Goal: Task Accomplishment & Management: Manage account settings

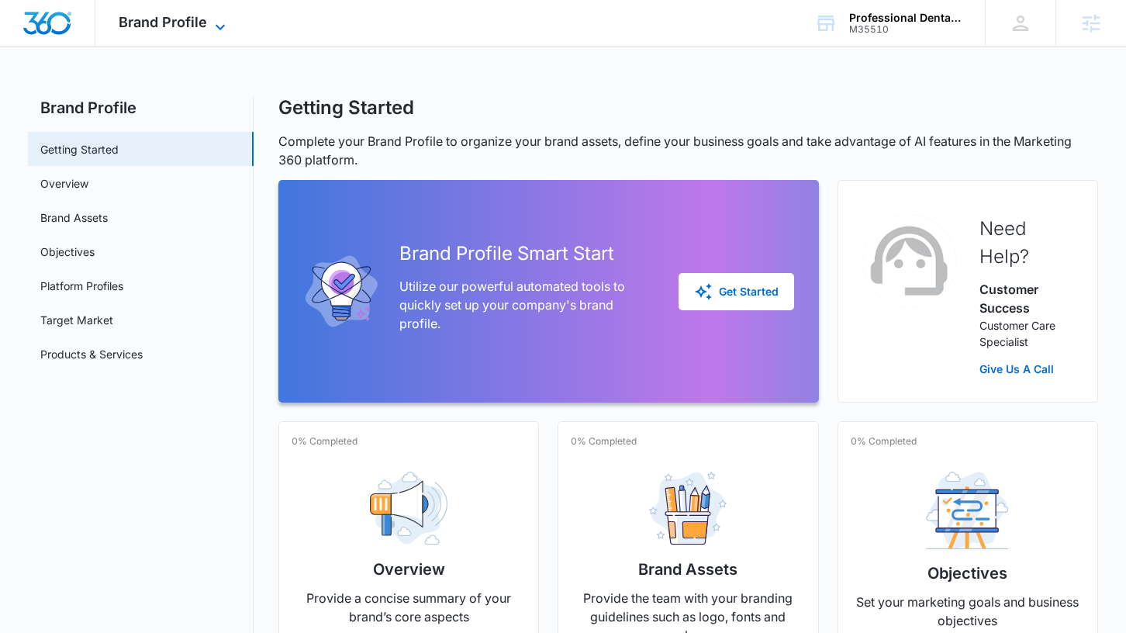
click at [187, 14] on span "Brand Profile" at bounding box center [163, 22] width 88 height 16
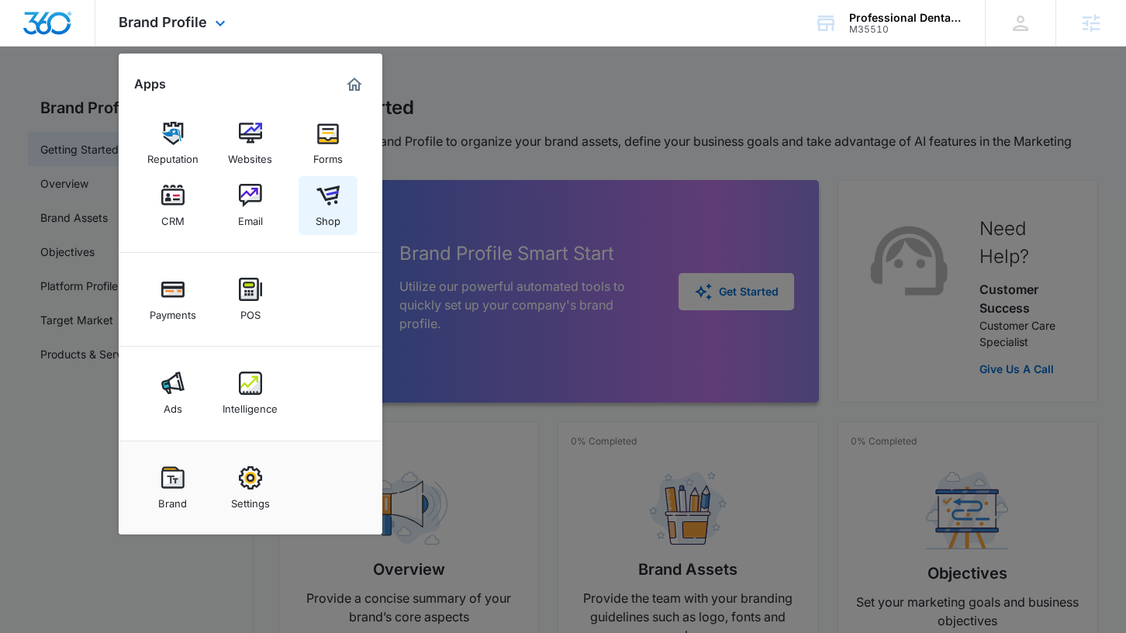
click at [327, 201] on img at bounding box center [327, 195] width 23 height 23
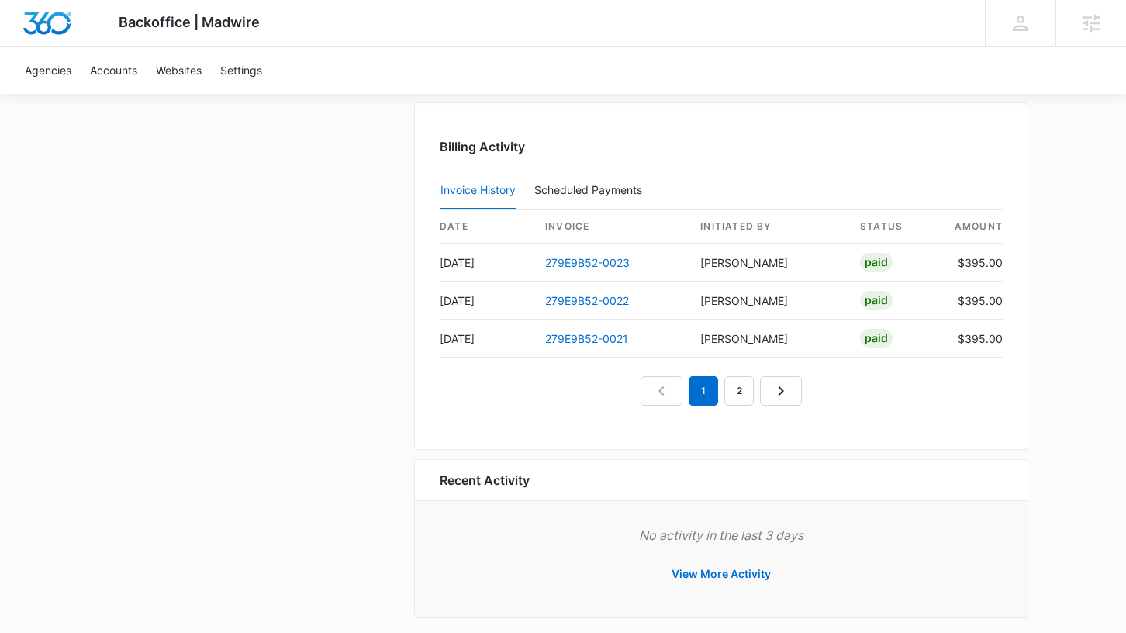
scroll to position [1536, 0]
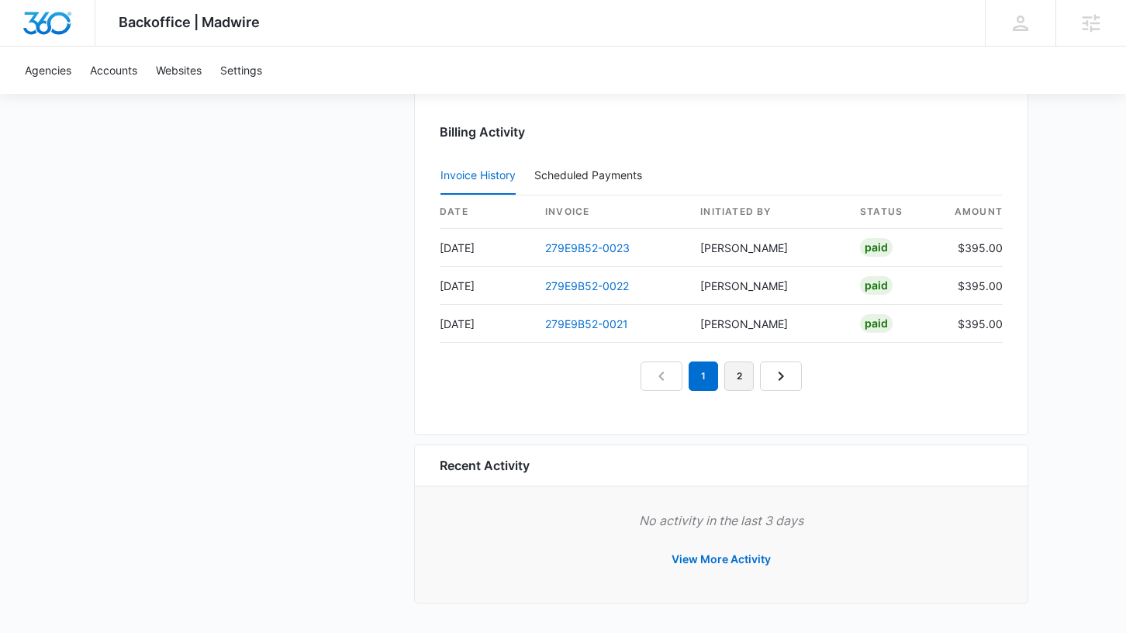
click at [738, 377] on link "2" at bounding box center [738, 375] width 29 height 29
click at [757, 385] on link "3" at bounding box center [756, 375] width 29 height 29
click at [667, 377] on link "1" at bounding box center [667, 375] width 29 height 29
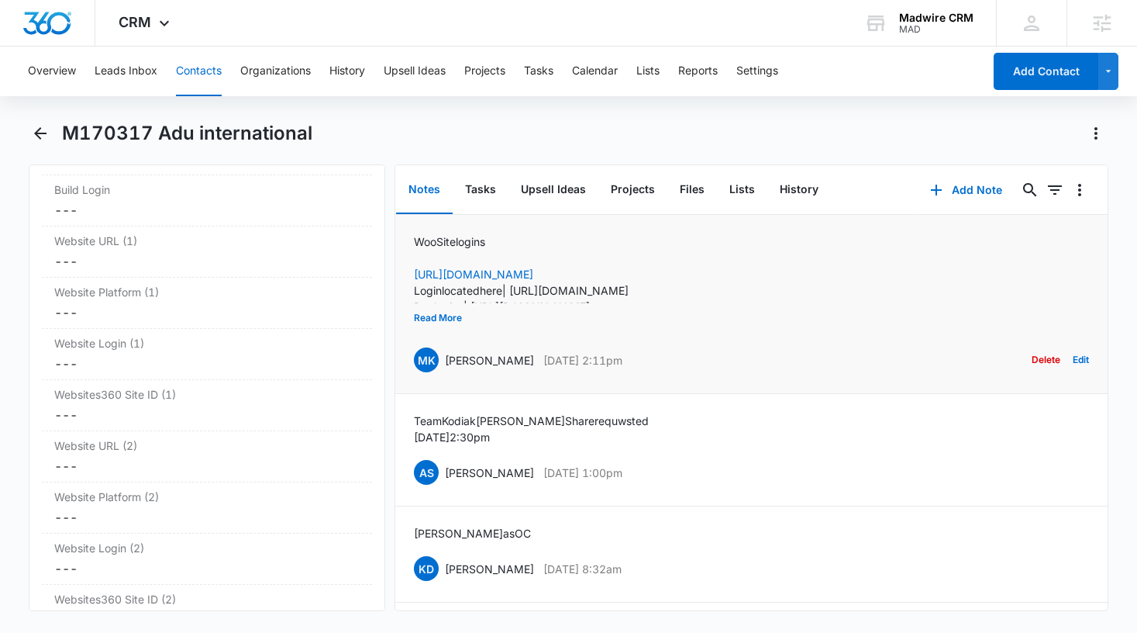
scroll to position [4, 0]
click at [439, 312] on button "Read More" at bounding box center [438, 317] width 48 height 29
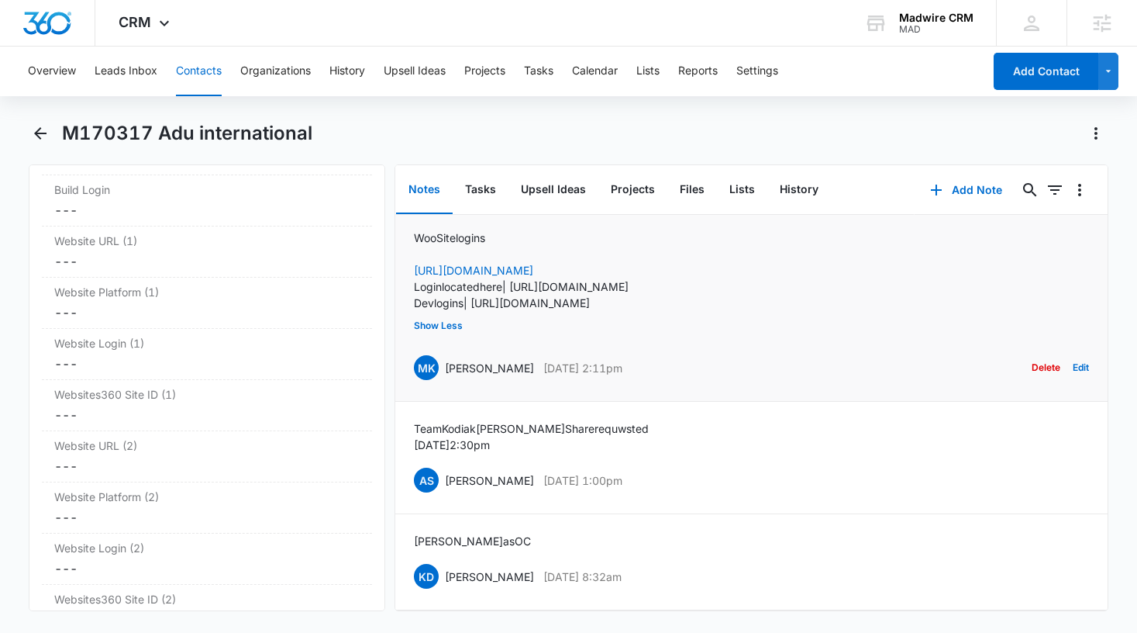
drag, startPoint x: 891, startPoint y: 284, endPoint x: 519, endPoint y: 287, distance: 371.3
click at [519, 287] on div "Woo Site logins https://1b29e566cb.nxcli.io/wp-admin/ Login located here | http…" at bounding box center [751, 305] width 675 height 153
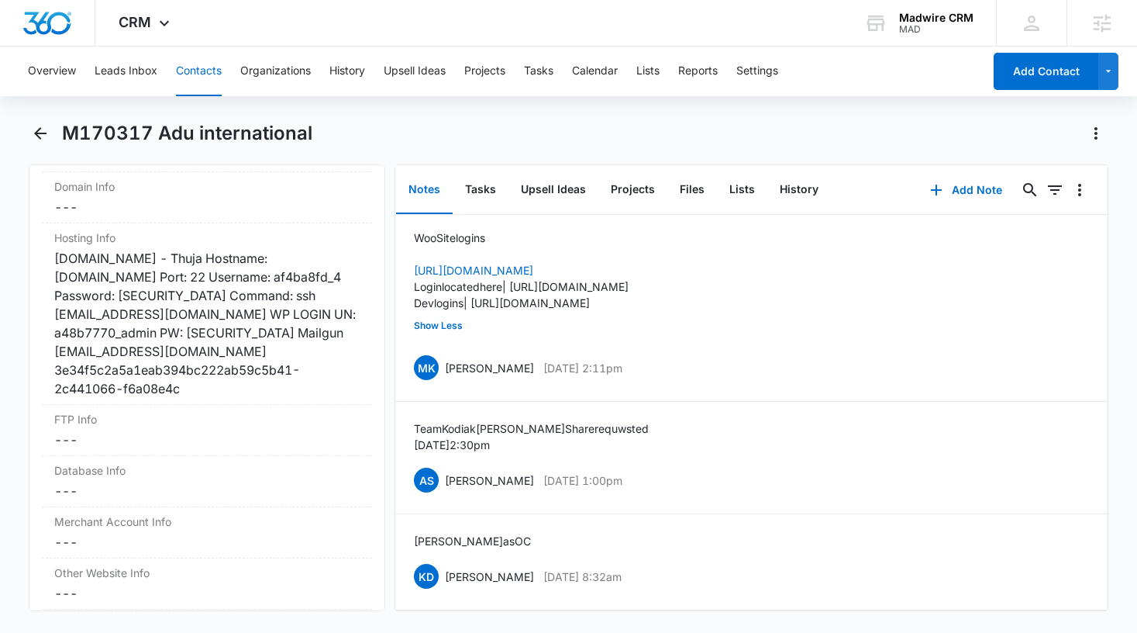
scroll to position [6664, 0]
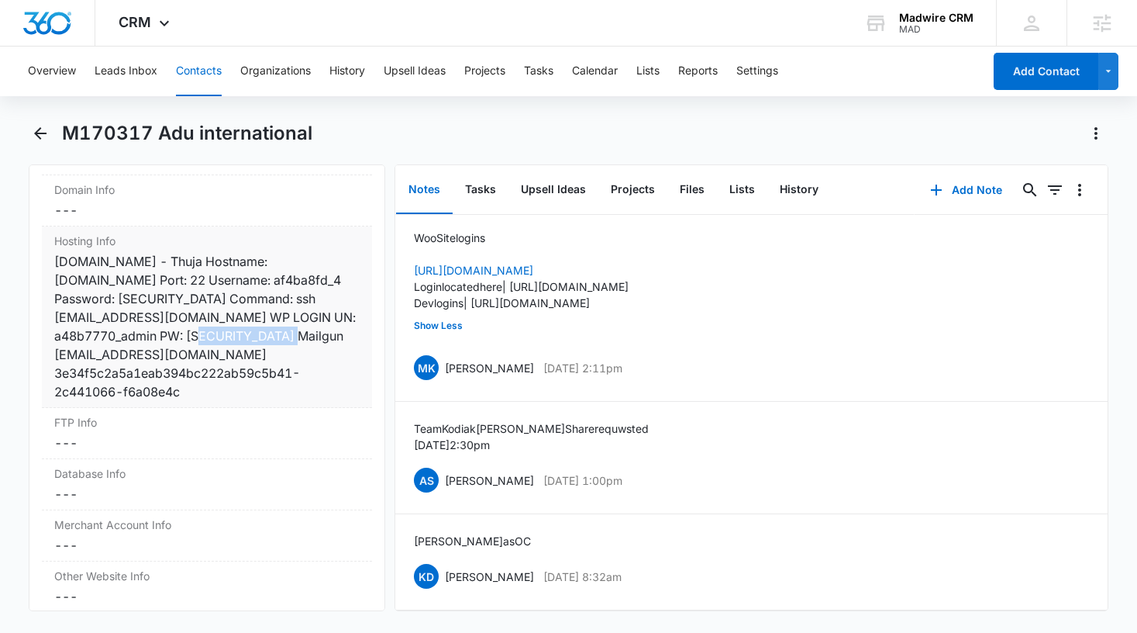
drag, startPoint x: 247, startPoint y: 320, endPoint x: 143, endPoint y: 322, distance: 103.9
click at [143, 322] on div "aduinternational.com - Thuja Hostname: 1b29e566cb.nxcli.io Port: 22 Username: a…" at bounding box center [207, 326] width 306 height 149
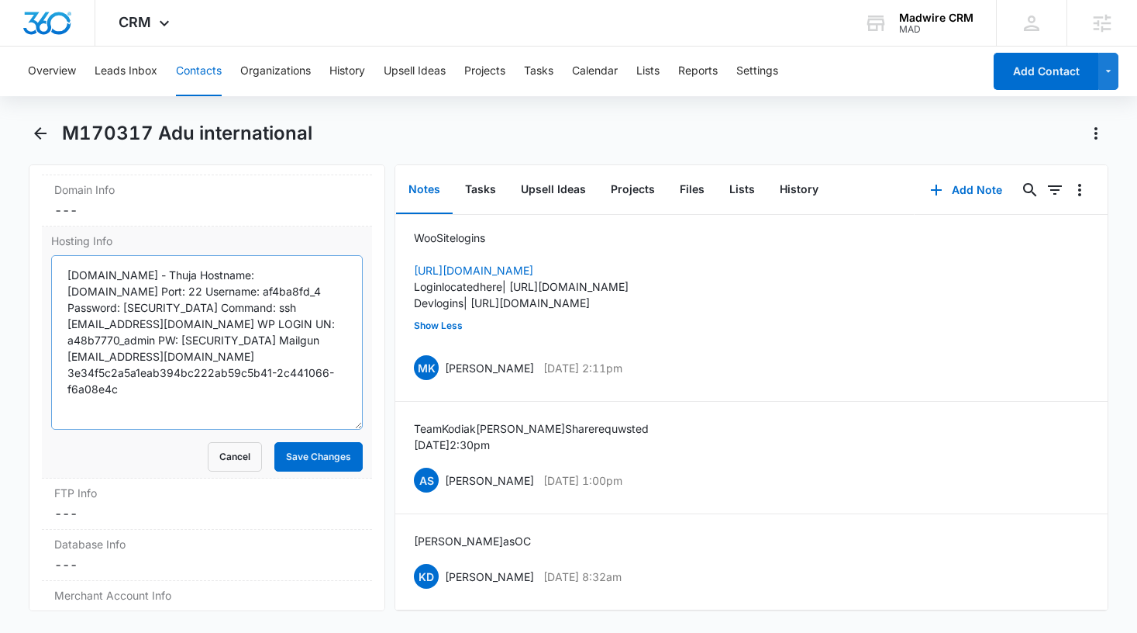
drag, startPoint x: 346, startPoint y: 317, endPoint x: 333, endPoint y: 403, distance: 86.9
click at [333, 403] on textarea "aduinternational.com - Thuja Hostname: 1b29e566cb.nxcli.io Port: 22 Username: a…" at bounding box center [207, 342] width 312 height 174
drag, startPoint x: 153, startPoint y: 322, endPoint x: 64, endPoint y: 323, distance: 89.9
click at [64, 323] on textarea "aduinternational.com - Thuja Hostname: 1b29e566cb.nxcli.io Port: 22 Username: a…" at bounding box center [207, 342] width 312 height 174
drag, startPoint x: 222, startPoint y: 335, endPoint x: 56, endPoint y: 342, distance: 166.0
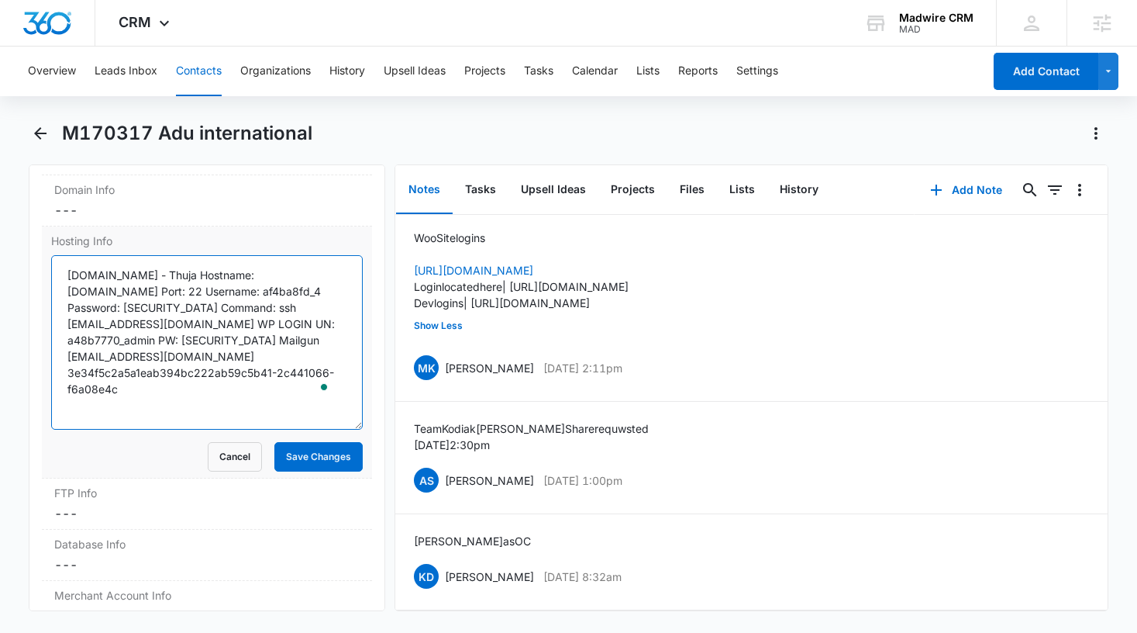
click at [56, 342] on textarea "aduinternational.com - Thuja Hostname: 1b29e566cb.nxcli.io Port: 22 Username: a…" at bounding box center [207, 342] width 312 height 174
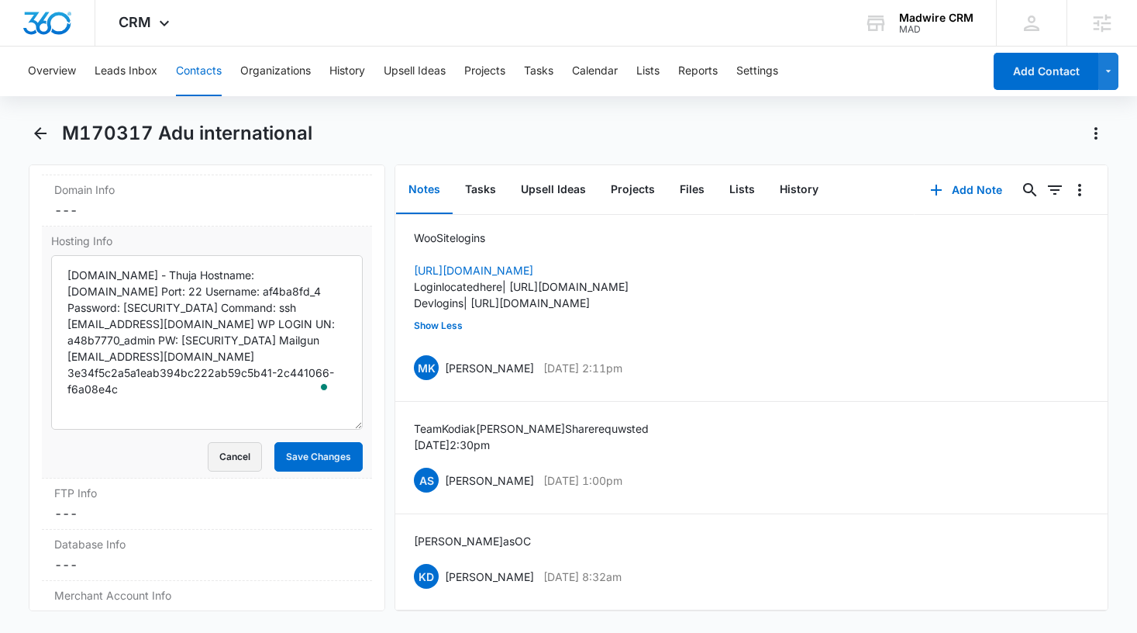
click at [222, 442] on button "Cancel" at bounding box center [235, 456] width 54 height 29
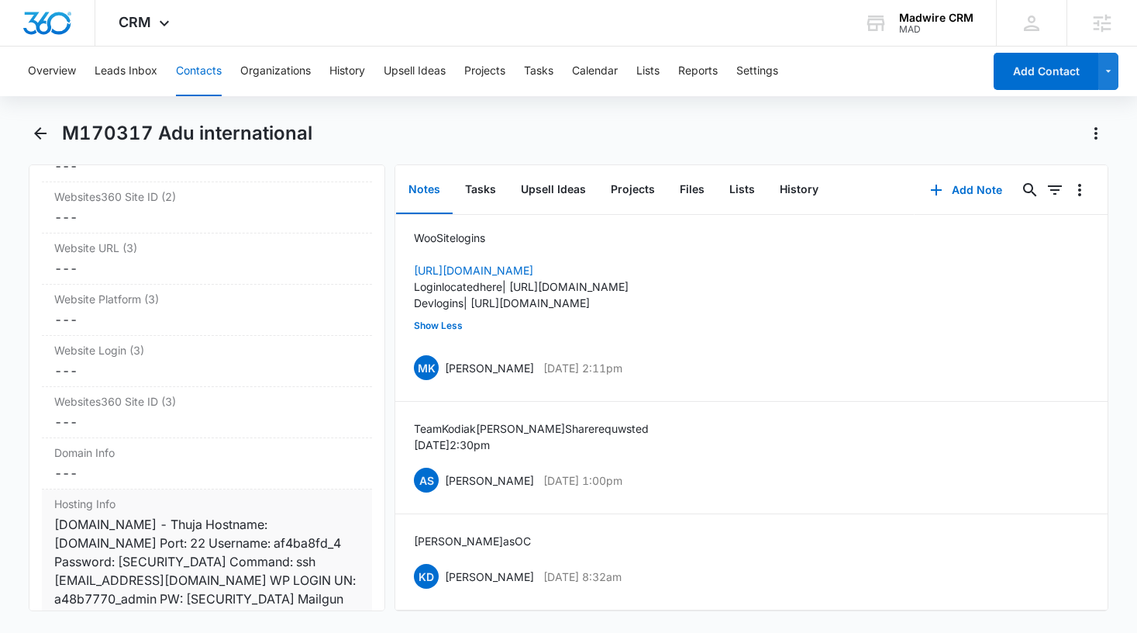
scroll to position [6358, 0]
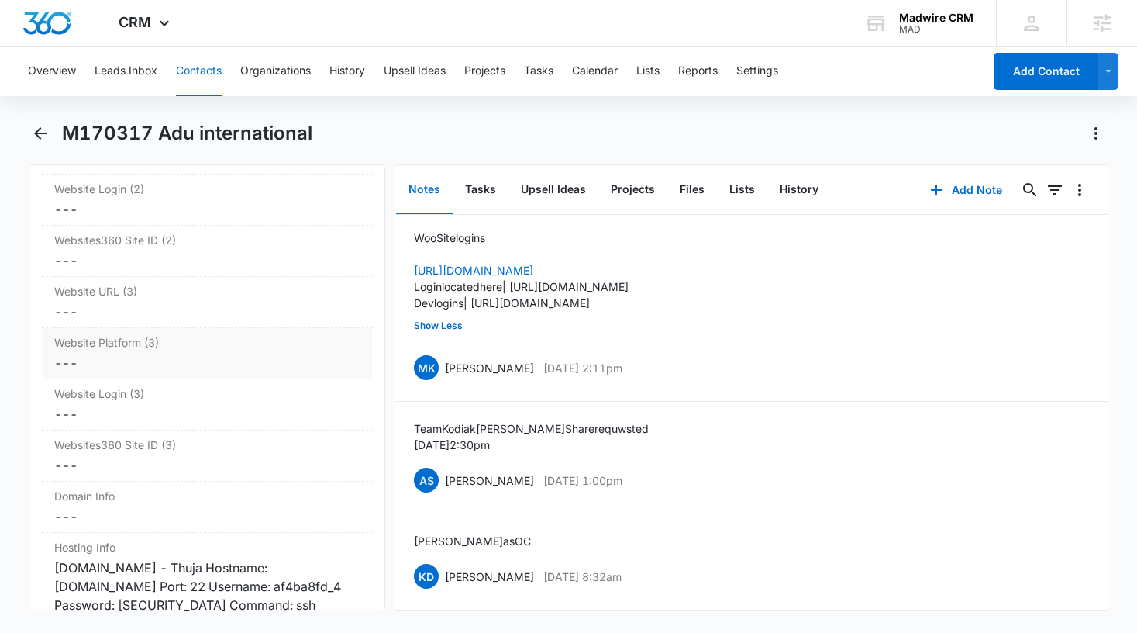
click at [171, 353] on dd "Cancel Save Changes ---" at bounding box center [207, 362] width 306 height 19
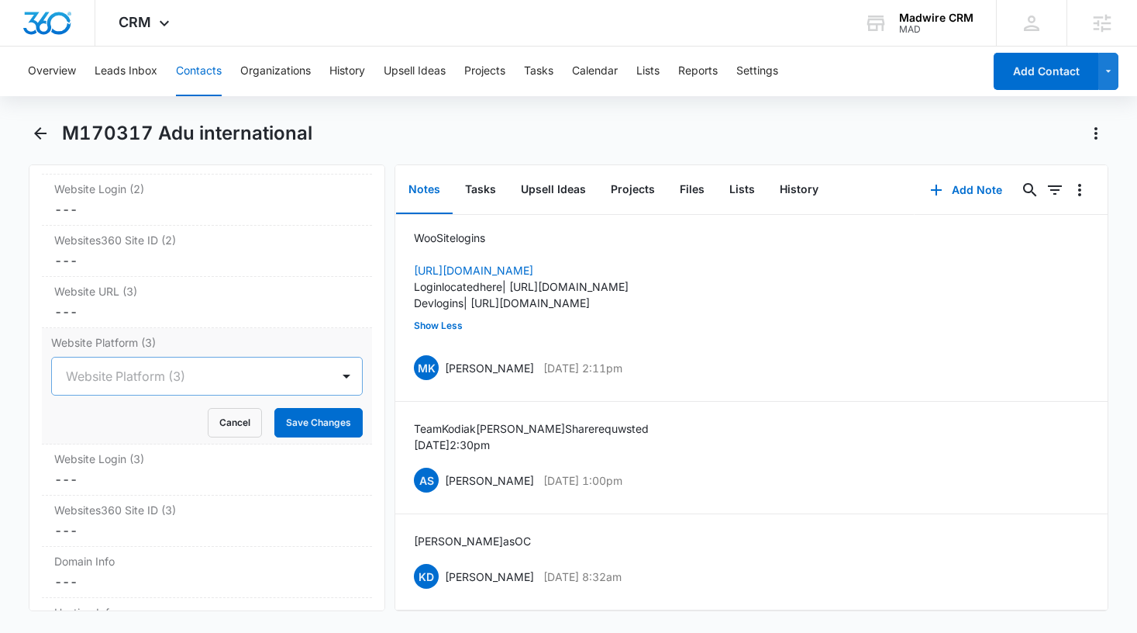
click at [209, 367] on div at bounding box center [189, 376] width 246 height 22
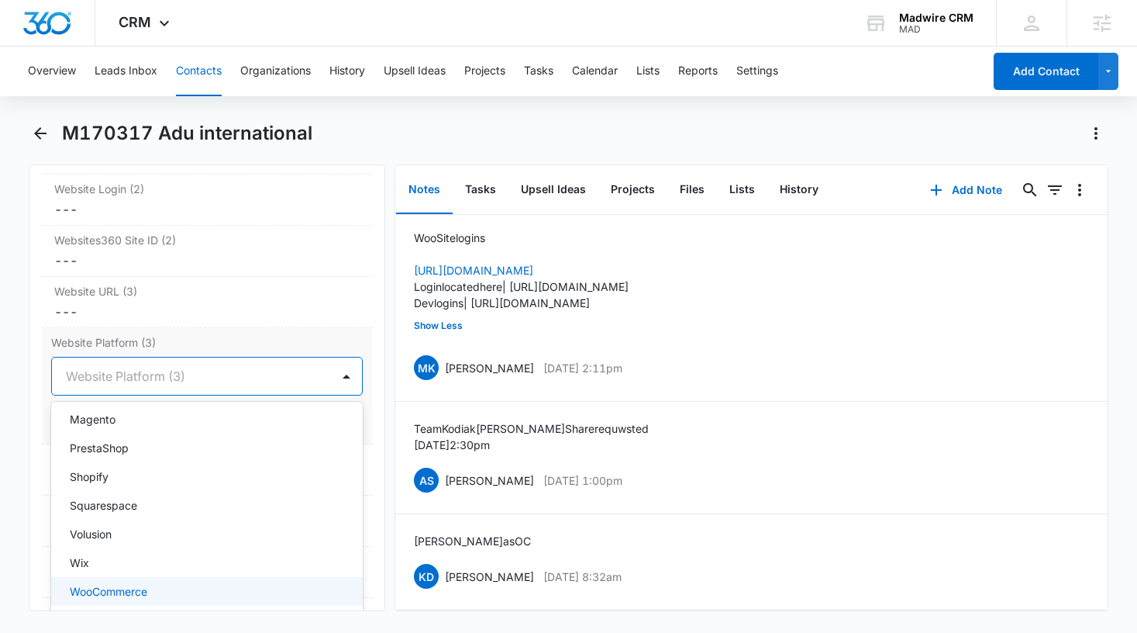
scroll to position [195, 0]
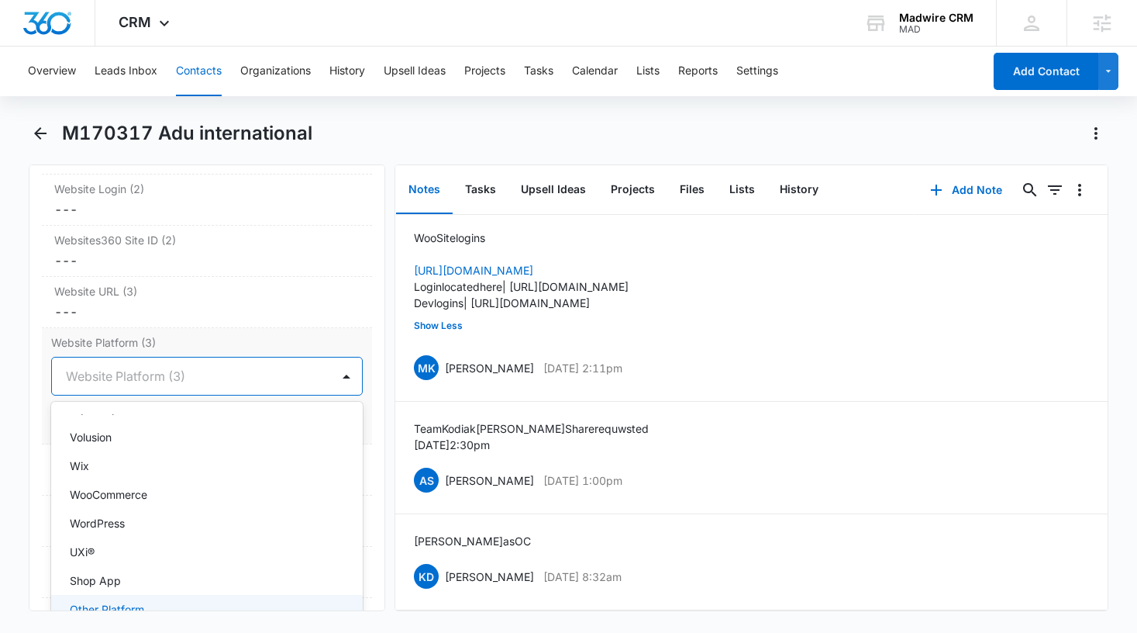
click at [139, 601] on p "Other Platform" at bounding box center [107, 609] width 74 height 16
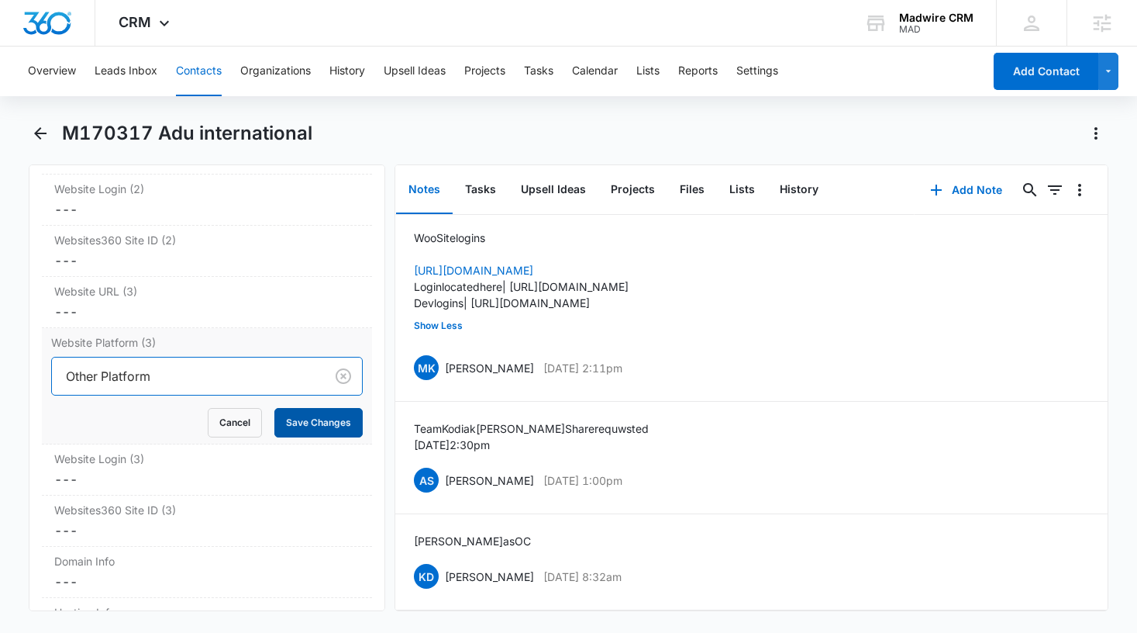
click at [316, 408] on button "Save Changes" at bounding box center [318, 422] width 88 height 29
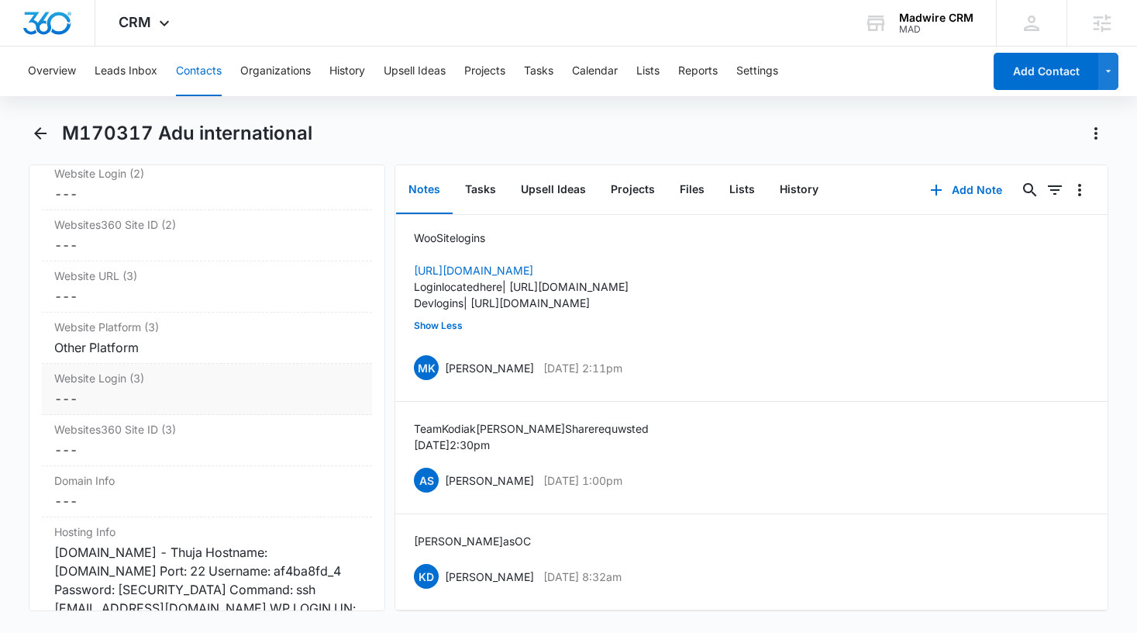
scroll to position [6416, 0]
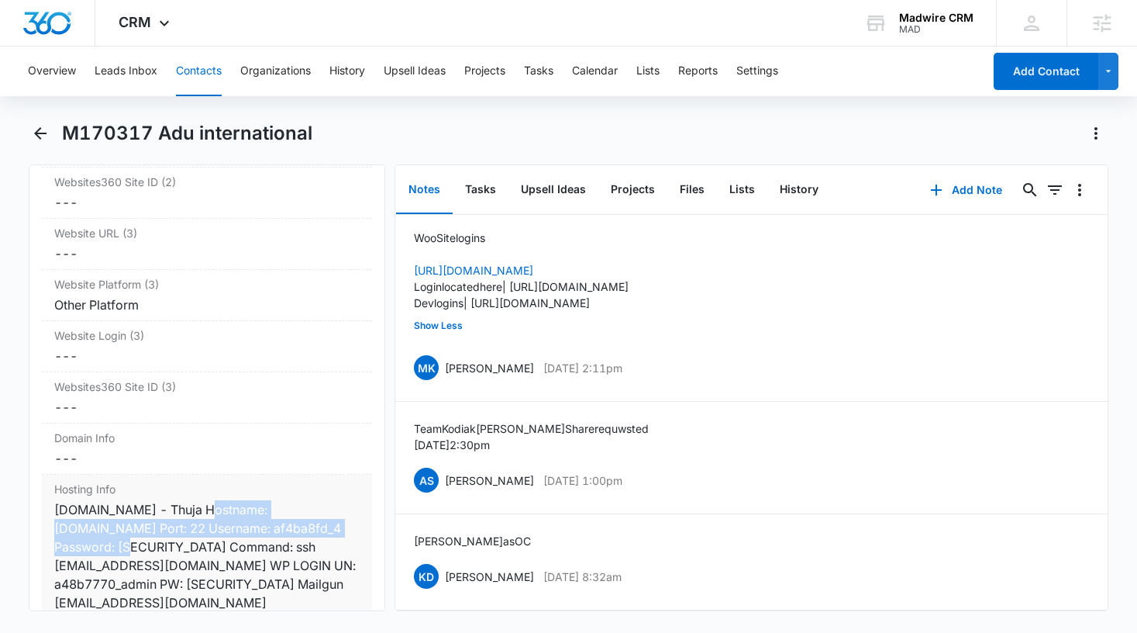
drag, startPoint x: 122, startPoint y: 524, endPoint x: 191, endPoint y: 495, distance: 75.4
click at [191, 500] on div "aduinternational.com - Thuja Hostname: 1b29e566cb.nxcli.io Port: 22 Username: a…" at bounding box center [207, 574] width 306 height 149
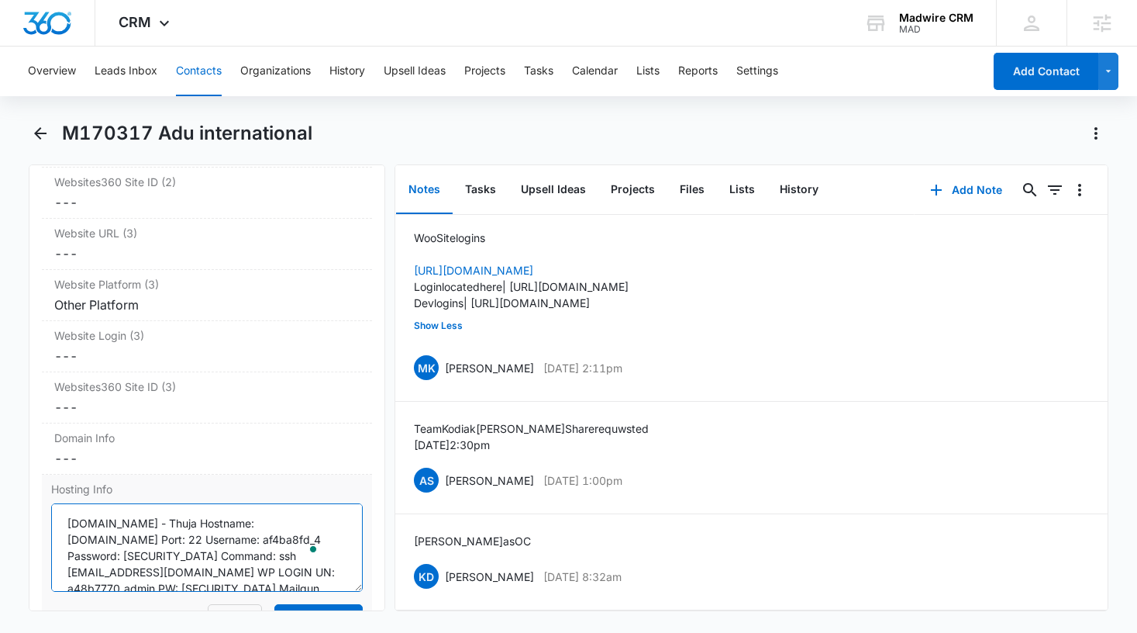
drag, startPoint x: 124, startPoint y: 536, endPoint x: 188, endPoint y: 505, distance: 70.7
click at [188, 505] on textarea "aduinternational.com - Thuja Hostname: 1b29e566cb.nxcli.io Port: 22 Username: a…" at bounding box center [207, 547] width 312 height 88
click at [220, 531] on textarea "aduinternational.com - Thuja Hostname: 1b29e566cb.nxcli.io Port: 22 Username: a…" at bounding box center [207, 547] width 312 height 88
drag, startPoint x: 213, startPoint y: 522, endPoint x: 189, endPoint y: 504, distance: 29.9
click at [189, 504] on textarea "aduinternational.com - Thuja Hostname: 1b29e566cb.nxcli.io Port: 22 Username: a…" at bounding box center [207, 547] width 312 height 88
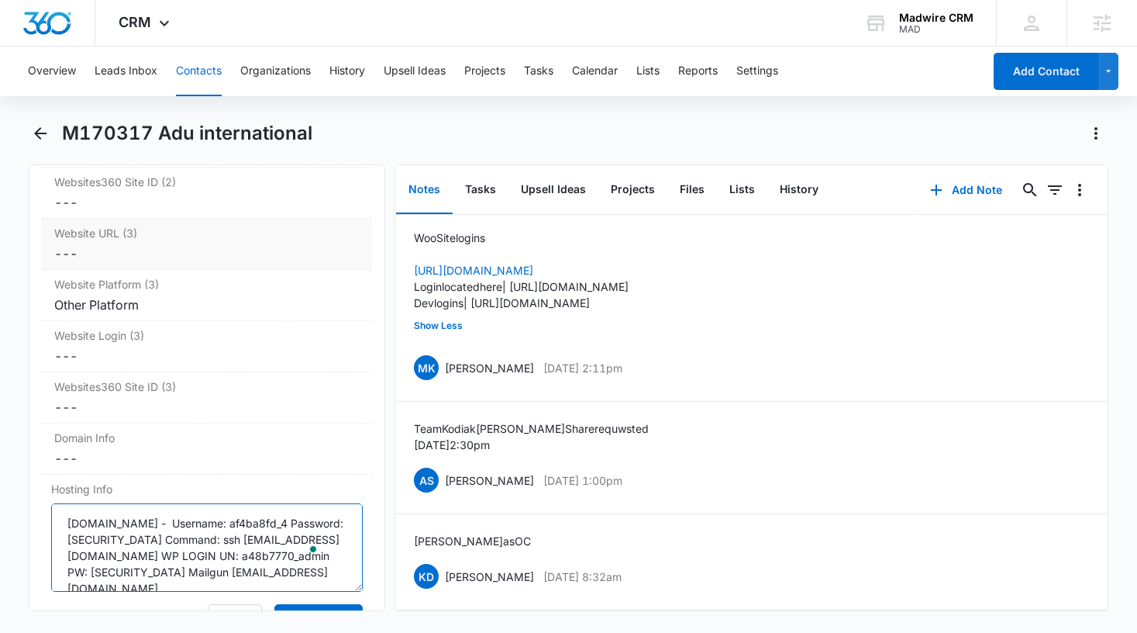
type textarea "aduinternational.com - Username: af4ba8fd_4 Password: StabsNeedsLesionKicks Com…"
click at [136, 244] on dd "Cancel Save Changes ---" at bounding box center [207, 253] width 306 height 19
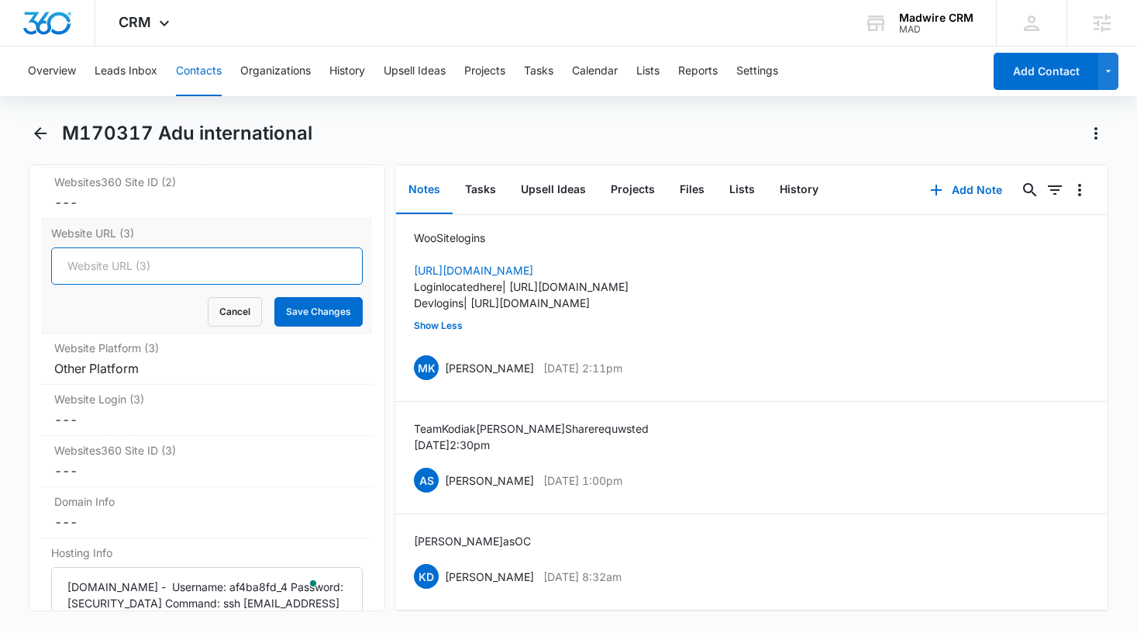
click at [137, 250] on input "Website URL (3)" at bounding box center [207, 265] width 312 height 37
paste input "Thuja Hostname: 1b29e566cb.nxcli.io Port: 22"
type input "Thuja Hostname: 1b29e566cb.nxcli.io Port: 22"
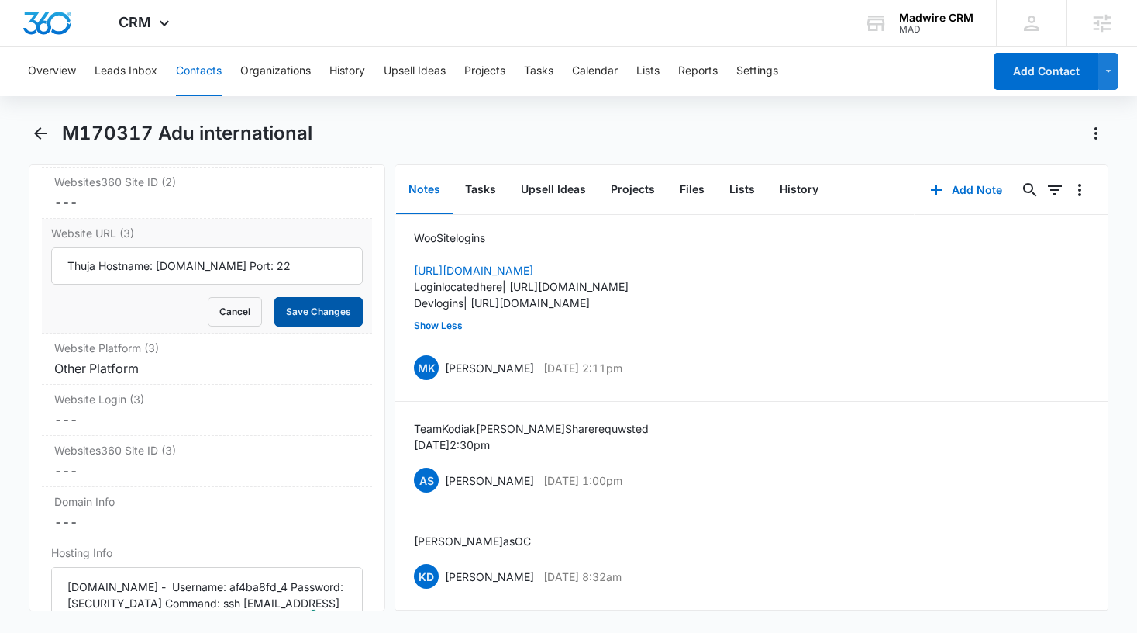
click at [313, 297] on button "Save Changes" at bounding box center [318, 311] width 88 height 29
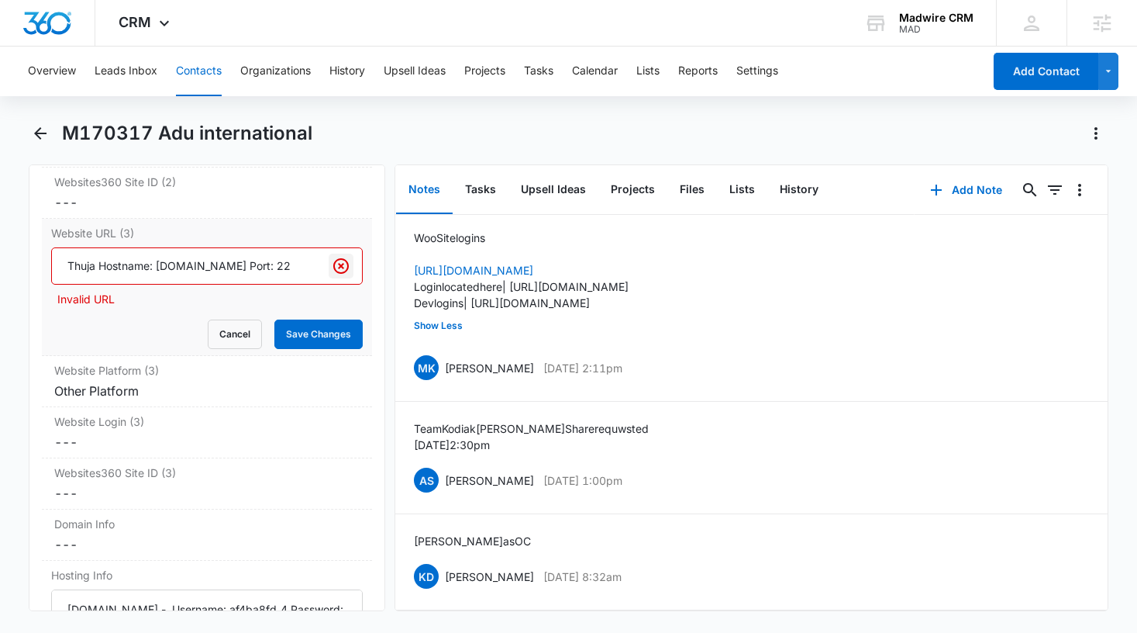
click at [333, 258] on icon "Clear" at bounding box center [341, 266] width 16 height 16
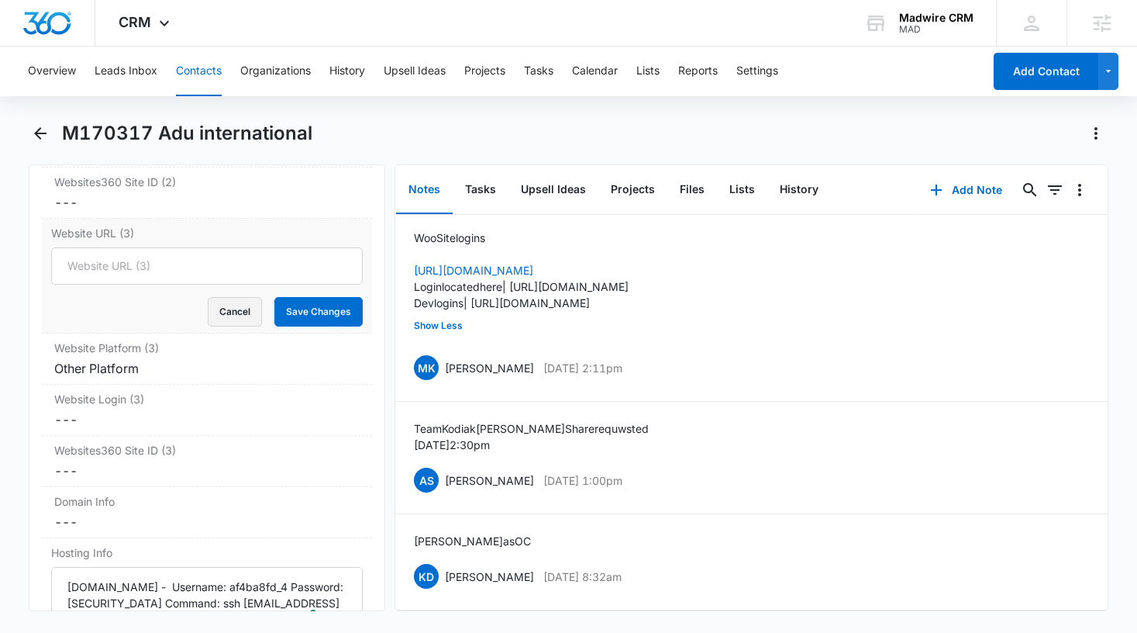
click at [243, 297] on button "Cancel" at bounding box center [235, 311] width 54 height 29
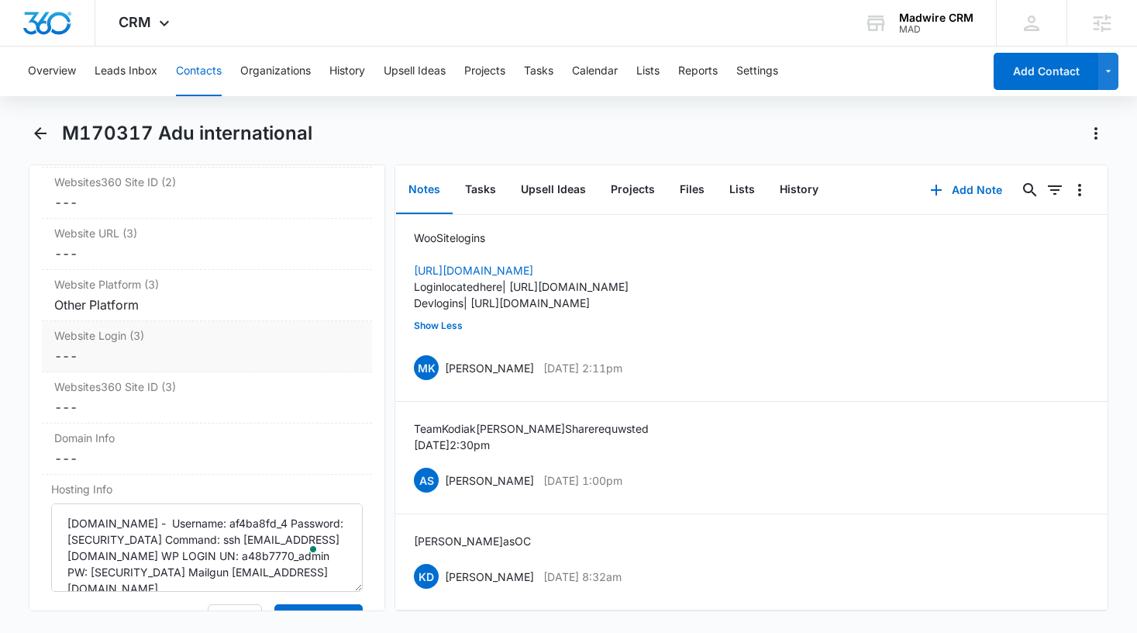
click at [144, 347] on div "---" at bounding box center [207, 356] width 306 height 19
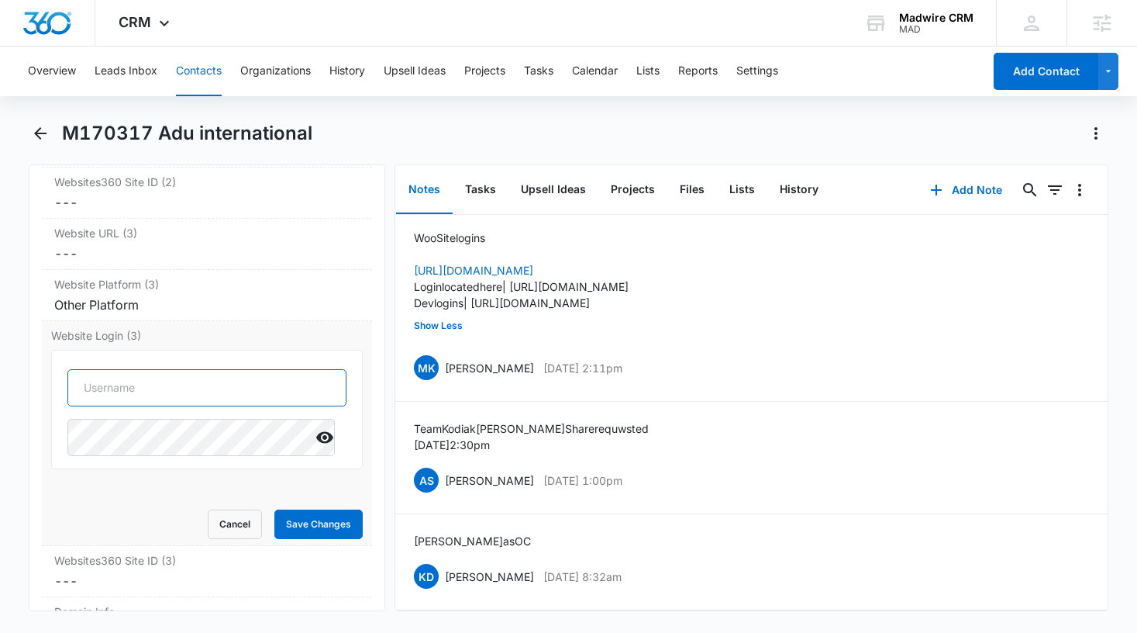
click at [152, 370] on input "text" at bounding box center [207, 387] width 280 height 37
paste input "Thuja Hostname: 1b29e566cb.nxcli.io Port: 22"
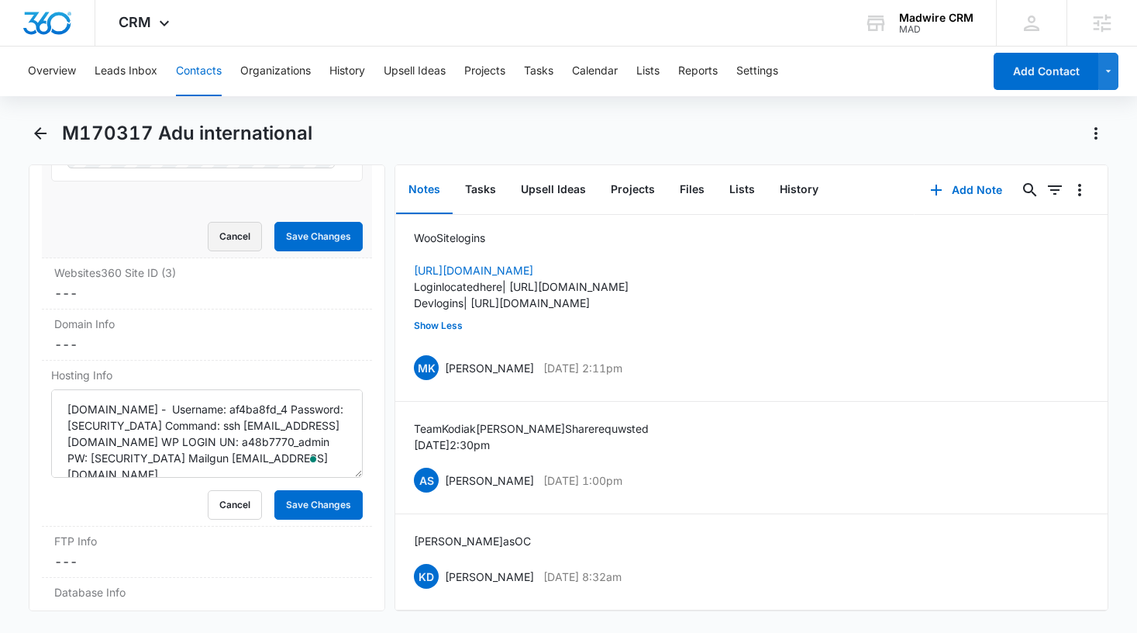
scroll to position [0, 0]
type input "Thuja Hostname: 1b29e566cb.nxcli.io Port: 22"
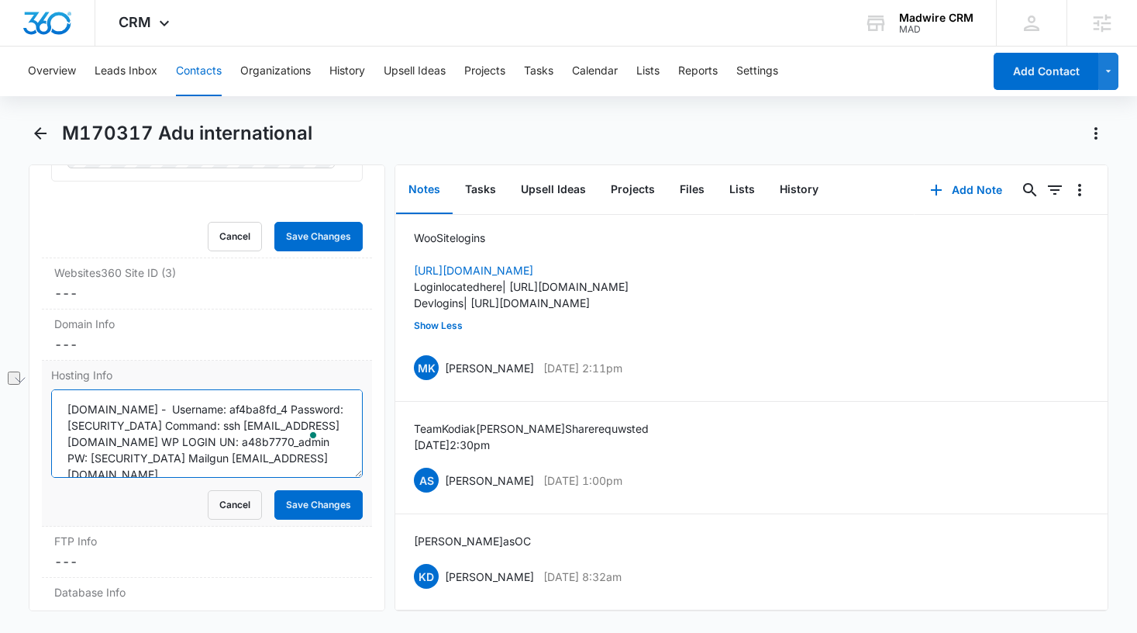
drag, startPoint x: 308, startPoint y: 389, endPoint x: 192, endPoint y: 388, distance: 115.5
click at [192, 389] on textarea "aduinternational.com - Username: af4ba8fd_4 Password: StabsNeedsLesionKicks Com…" at bounding box center [207, 433] width 312 height 88
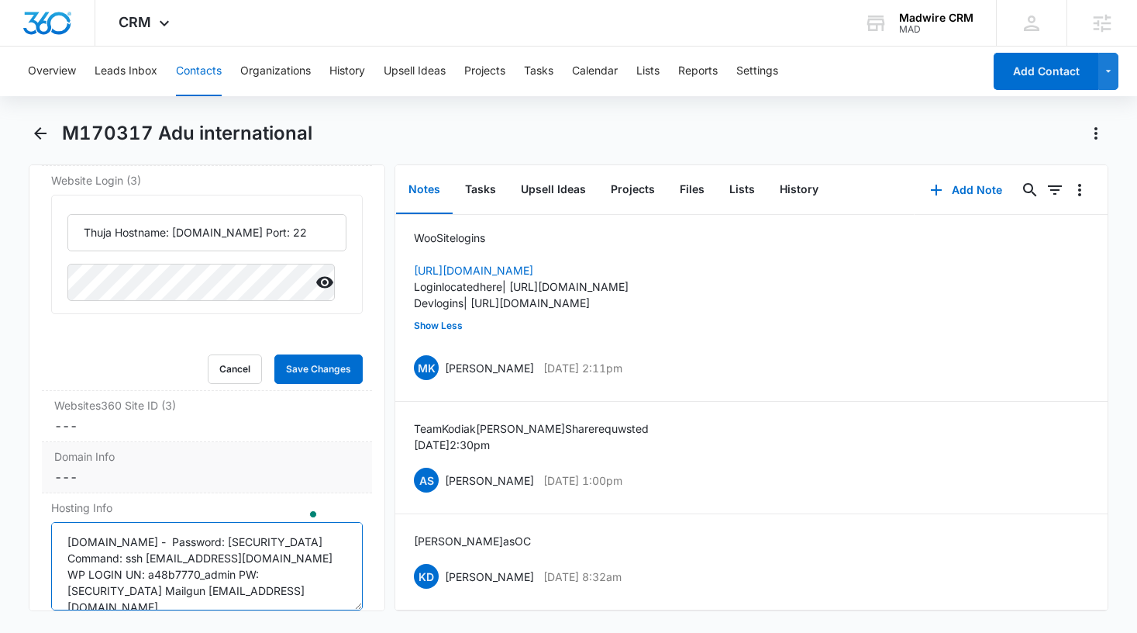
scroll to position [6571, 0]
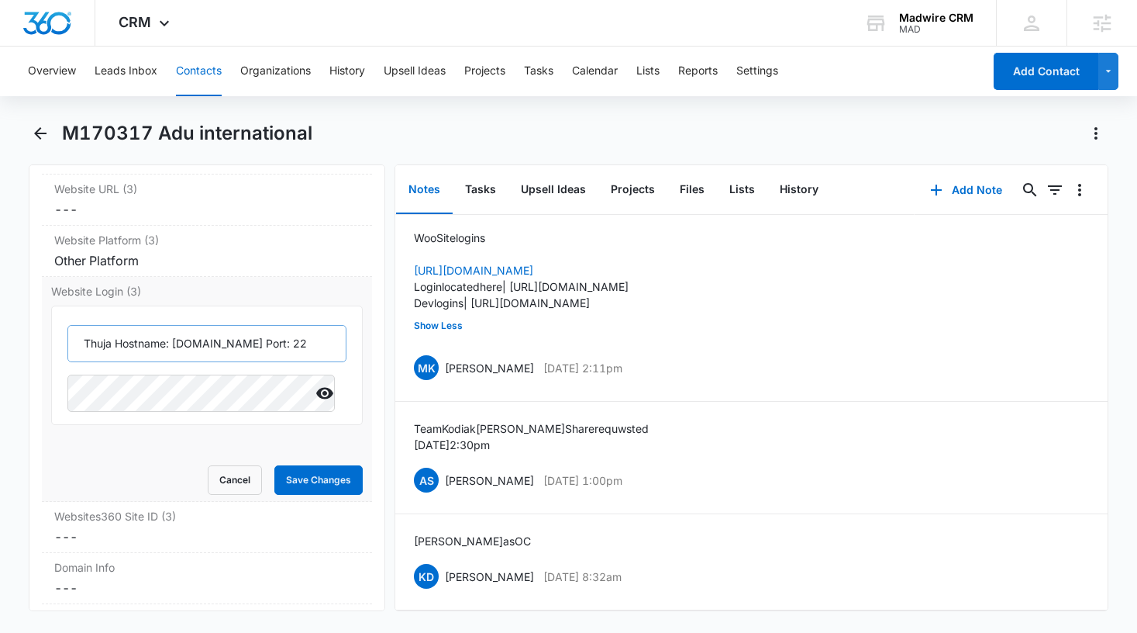
type textarea "aduinternational.com - Password: StabsNeedsLesionKicks Command: ssh af4ba8fd_4@…"
click at [300, 325] on input "Thuja Hostname: 1b29e566cb.nxcli.io Port: 22" at bounding box center [207, 343] width 280 height 37
drag, startPoint x: 287, startPoint y: 320, endPoint x: 355, endPoint y: 322, distance: 68.3
click at [355, 322] on div "Website Login (3) Thuja Hostname: 1b29e566cb.nxcli.io Port: 22 Cancel Save Chan…" at bounding box center [207, 389] width 331 height 225
paste input "Username: af4ba8fd_4"
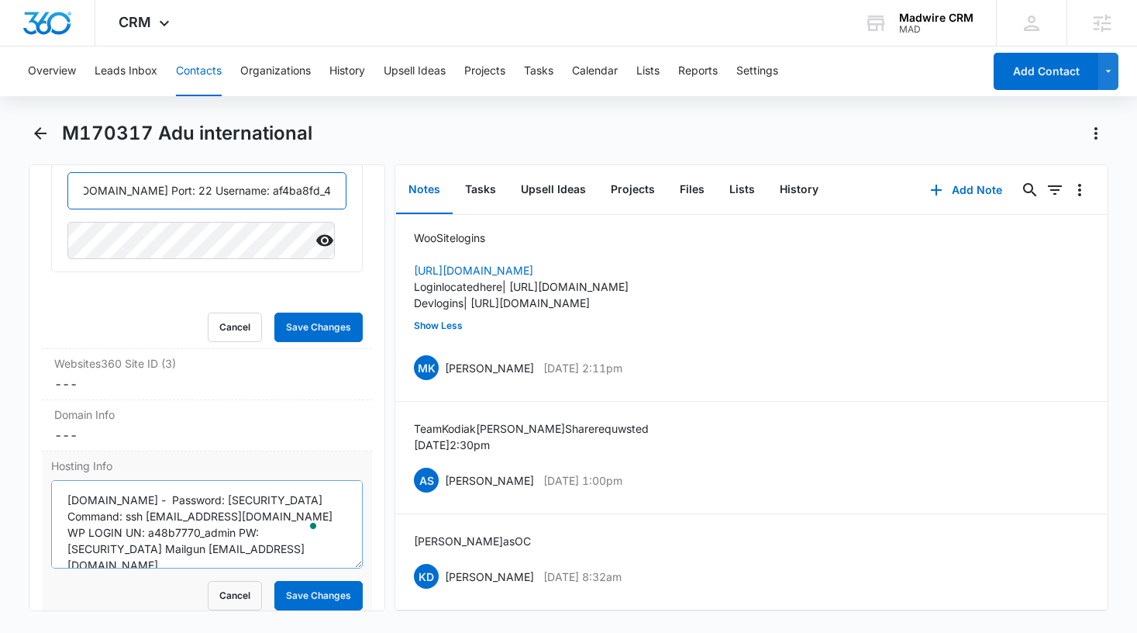
type input "Thuja Hostname: 1b29e566cb.nxcli.io Port: 22 Username: af4ba8fd_4"
drag, startPoint x: 190, startPoint y: 498, endPoint x: 68, endPoint y: 498, distance: 121.7
click at [68, 498] on textarea "aduinternational.com - Password: StabsNeedsLesionKicks Command: ssh af4ba8fd_4@…" at bounding box center [207, 524] width 312 height 88
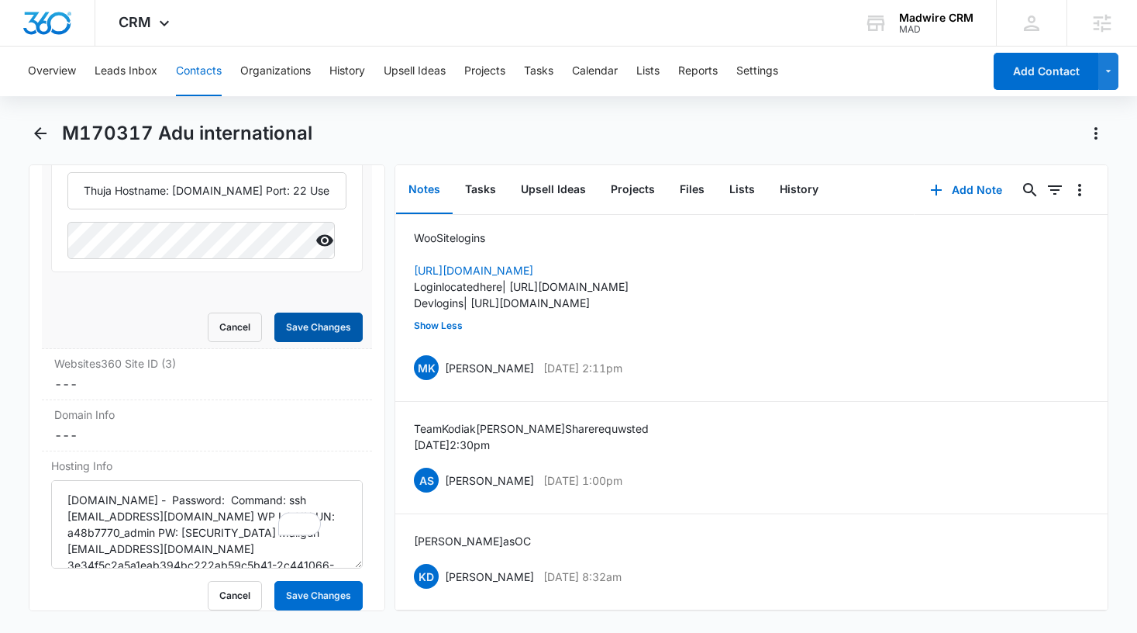
click at [303, 314] on button "Save Changes" at bounding box center [318, 326] width 88 height 29
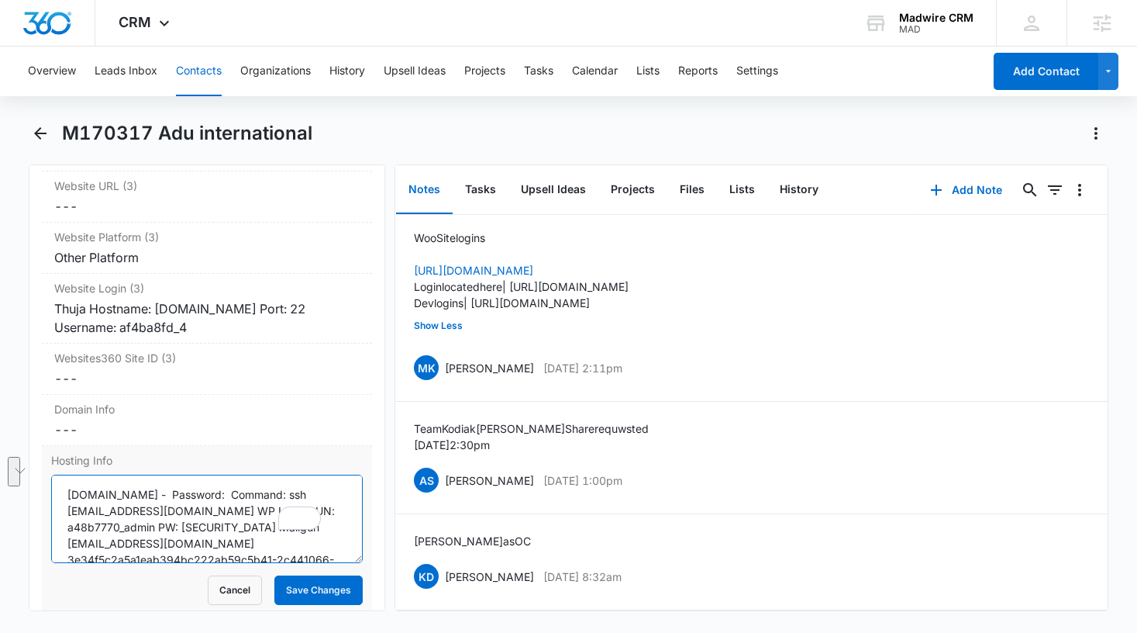
drag, startPoint x: 249, startPoint y: 474, endPoint x: 260, endPoint y: 489, distance: 18.9
click at [260, 489] on textarea "aduinternational.com - Password: Command: ssh af4ba8fd_4@1b29e566cb.nxcli.io WP…" at bounding box center [207, 518] width 312 height 88
type textarea "aduinternational.com - Password: WP LOGIN UN: a48b7770_admin PW: Patios99Egg72S…"
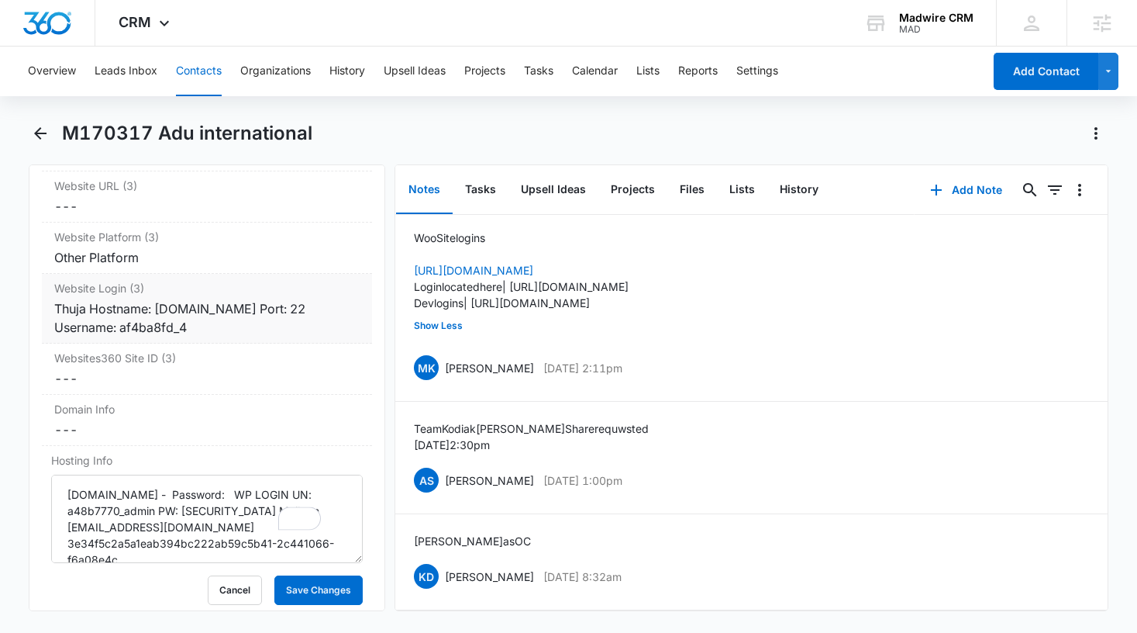
click at [326, 311] on div "Thuja Hostname: 1b29e566cb.nxcli.io Port: 22 Username: af4ba8fd_4" at bounding box center [207, 317] width 306 height 37
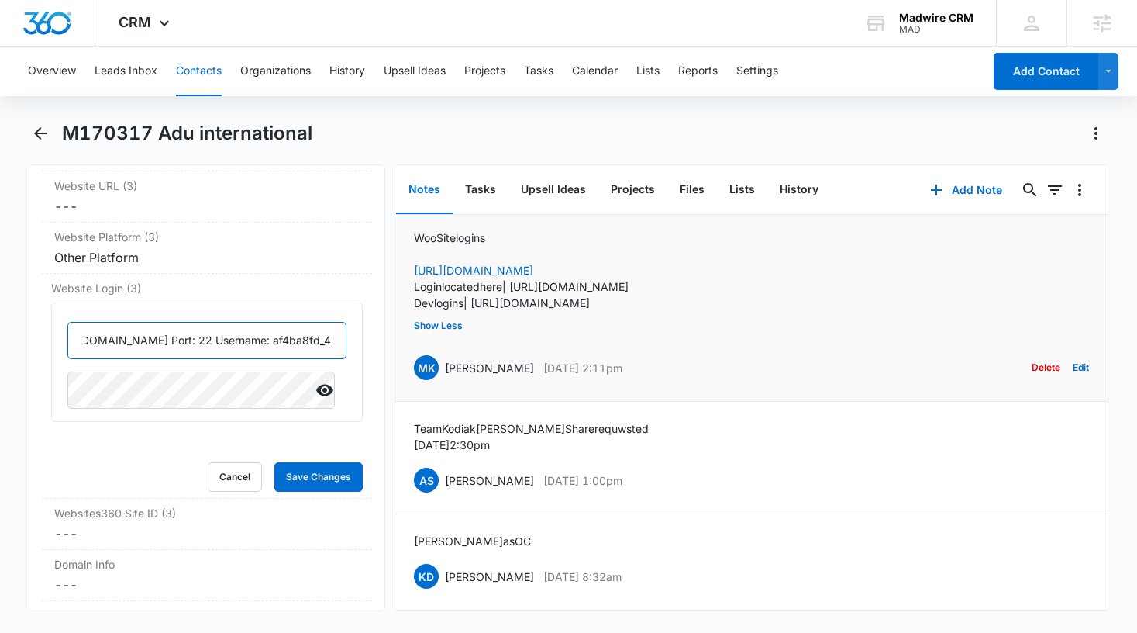
drag, startPoint x: 274, startPoint y: 323, endPoint x: 409, endPoint y: 333, distance: 134.4
click at [409, 333] on div "Remove MA M170317 Adu international Contact Info Name Cancel Save Changes M1703…" at bounding box center [569, 387] width 1081 height 447
click at [199, 325] on input "Thuja Hostname: 1b29e566cb.nxcli.io Port: 22 Username: af4ba8fd_4" at bounding box center [207, 340] width 280 height 37
paste input "Command: ssh af4ba8fd_4@1b29e566cb.nxcli.io"
type input "Thuja Hostname: 1b29e566cb.nxcli.io Port: 22 Command: ssh af4ba8fd_4@1b29e566cb…"
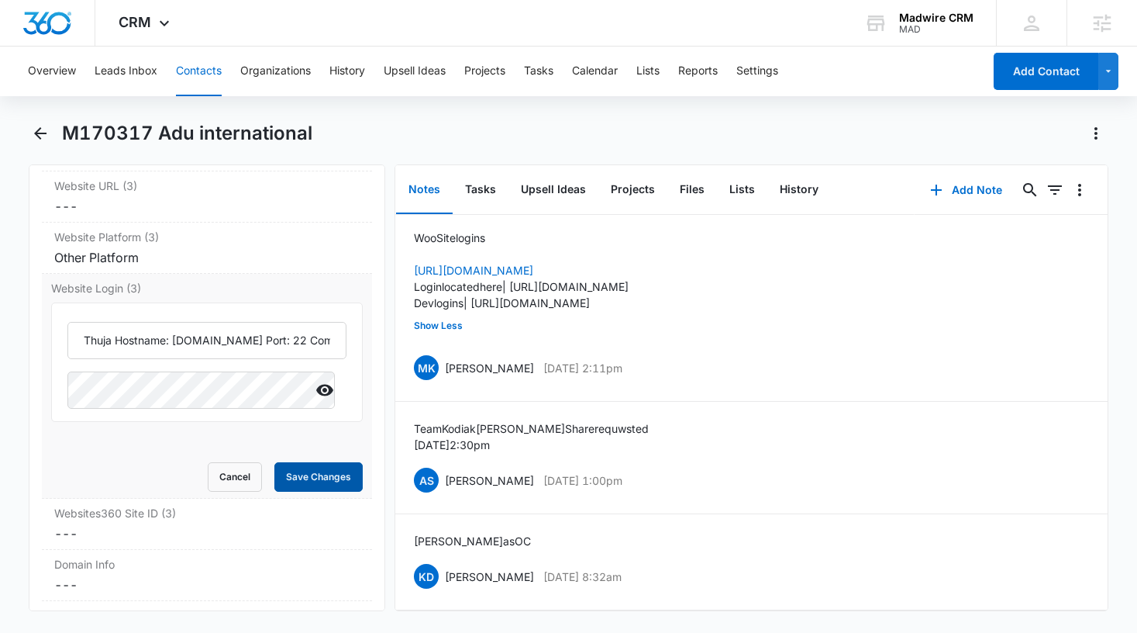
click at [326, 462] on button "Save Changes" at bounding box center [318, 476] width 88 height 29
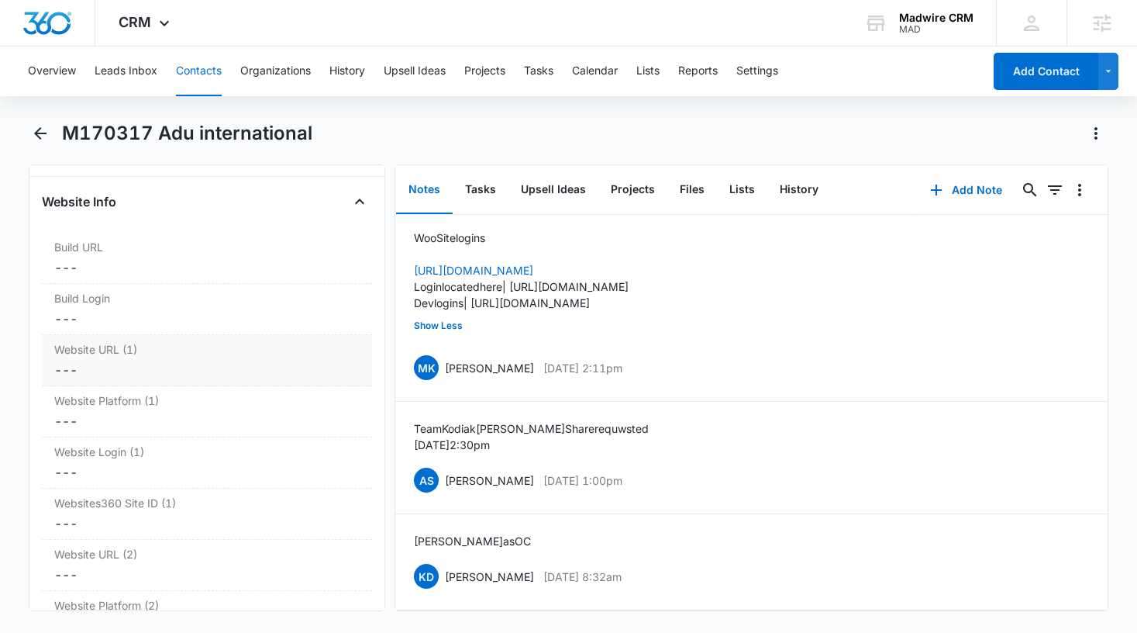
click at [120, 360] on dd "Cancel Save Changes ---" at bounding box center [207, 369] width 306 height 19
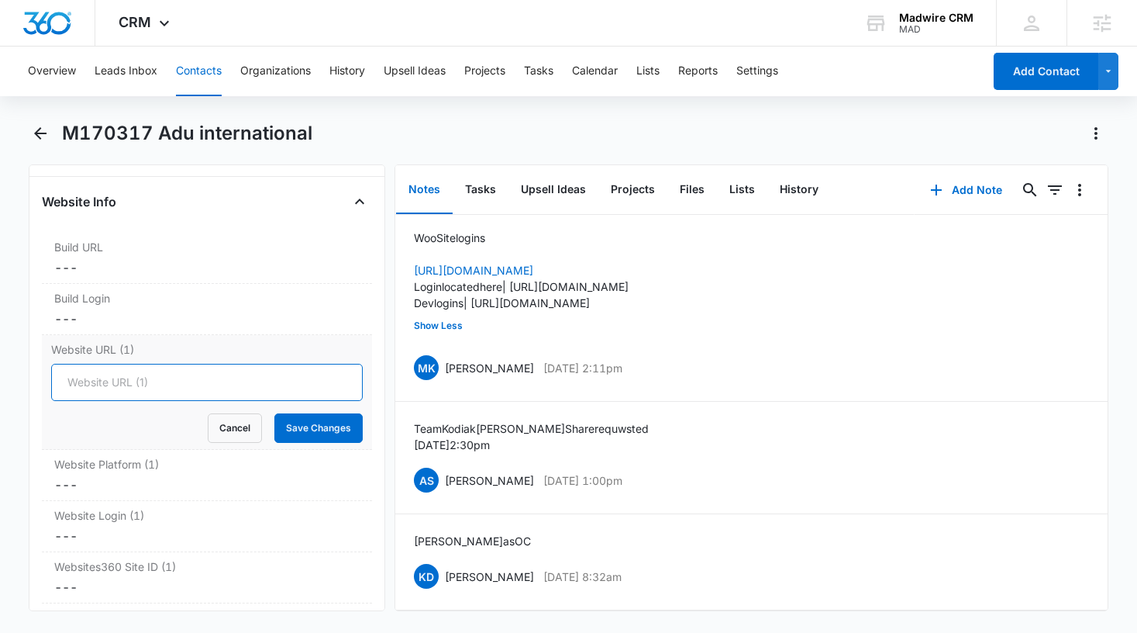
click at [120, 369] on input "Website URL (1)" at bounding box center [207, 382] width 312 height 37
paste input "https://adu-international.com/wp-login.php"
type input "https://adu-international.com/wp-login.php"
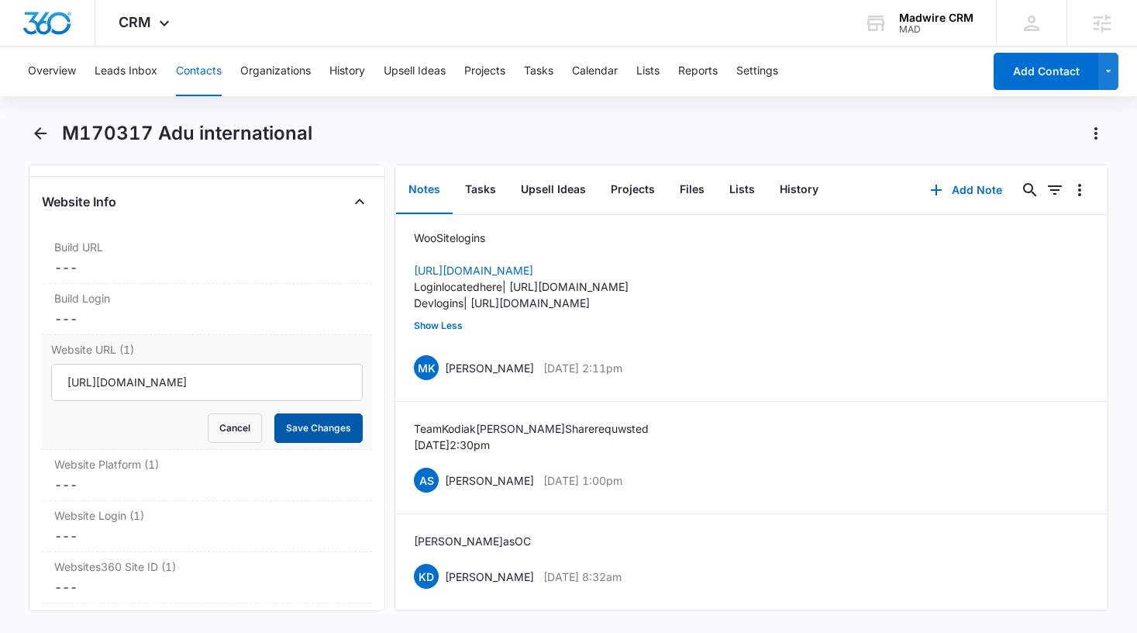
click at [278, 413] on button "Save Changes" at bounding box center [318, 427] width 88 height 29
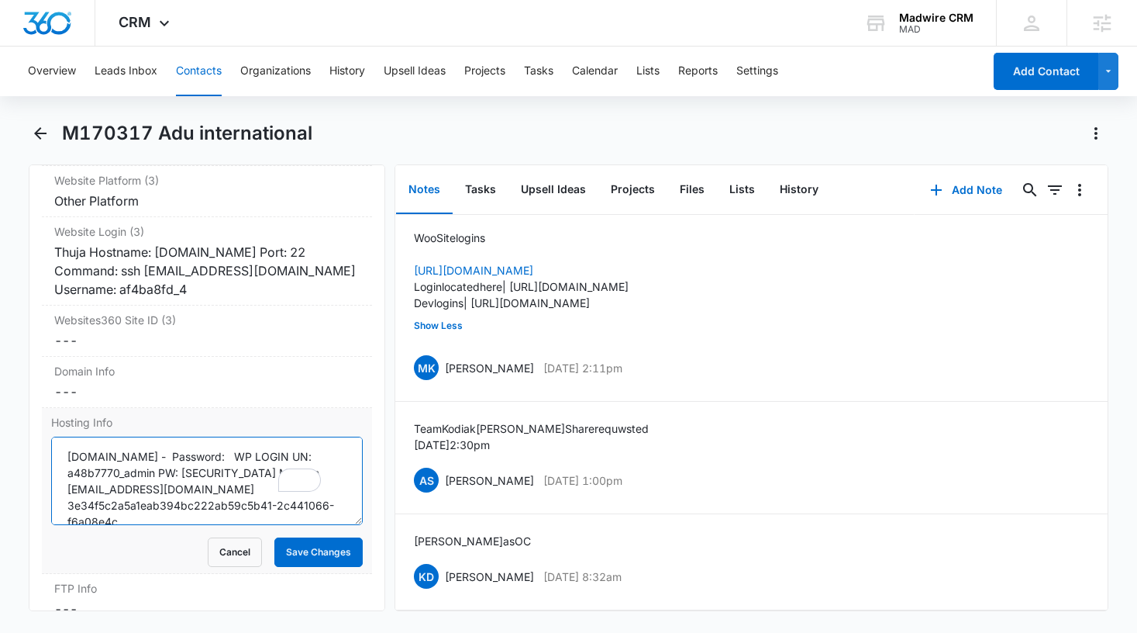
drag, startPoint x: 177, startPoint y: 455, endPoint x: 91, endPoint y: 454, distance: 86.1
click at [91, 454] on textarea "aduinternational.com - Password: WP LOGIN UN: a48b7770_admin PW: Patios99Egg72S…" at bounding box center [207, 480] width 312 height 88
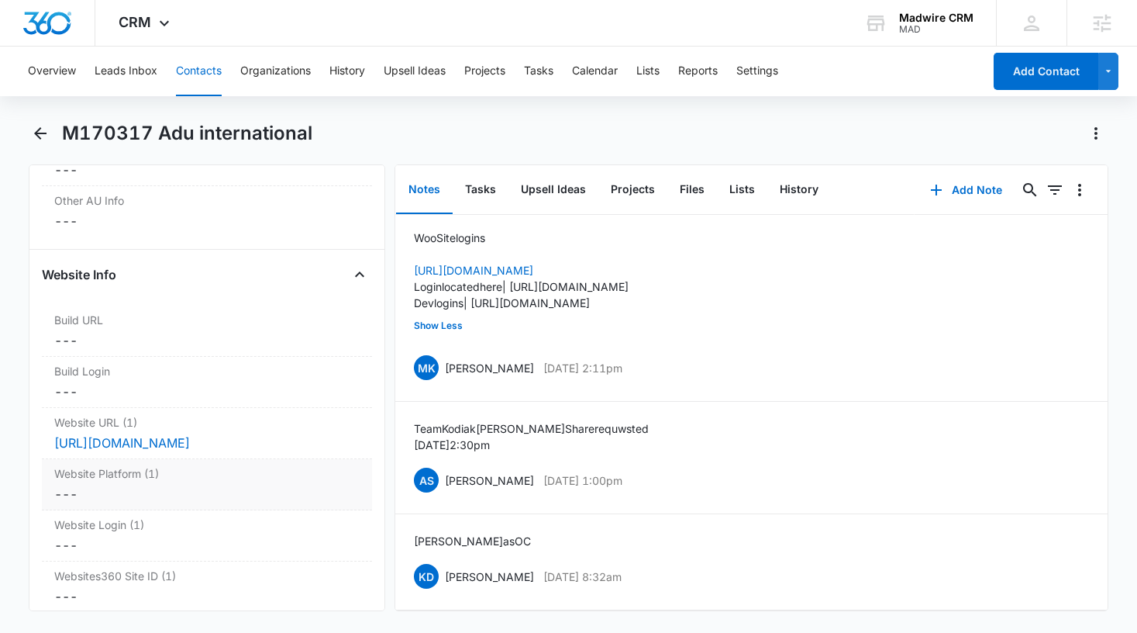
type textarea "aduinternational.com - Password: WP LOGIN UN: PW: Patios99Egg72Scuds12Kins70 Ma…"
click at [148, 485] on dd "Cancel Save Changes ---" at bounding box center [207, 494] width 306 height 19
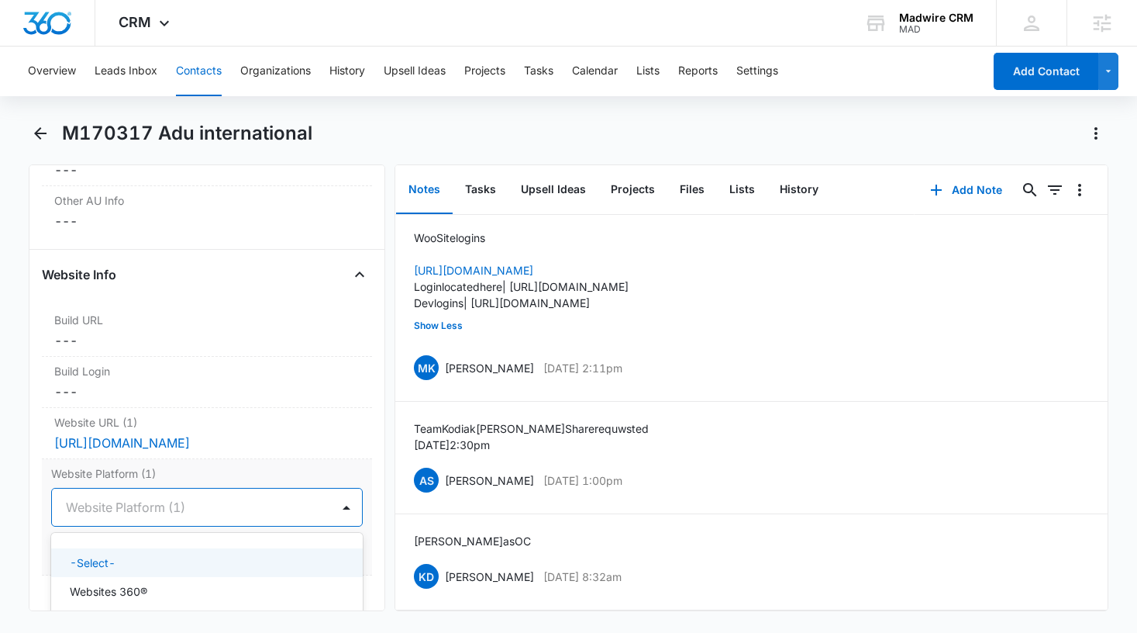
click at [233, 496] on div at bounding box center [189, 507] width 246 height 22
type input "wor"
click at [133, 551] on div "WordPress" at bounding box center [206, 559] width 272 height 16
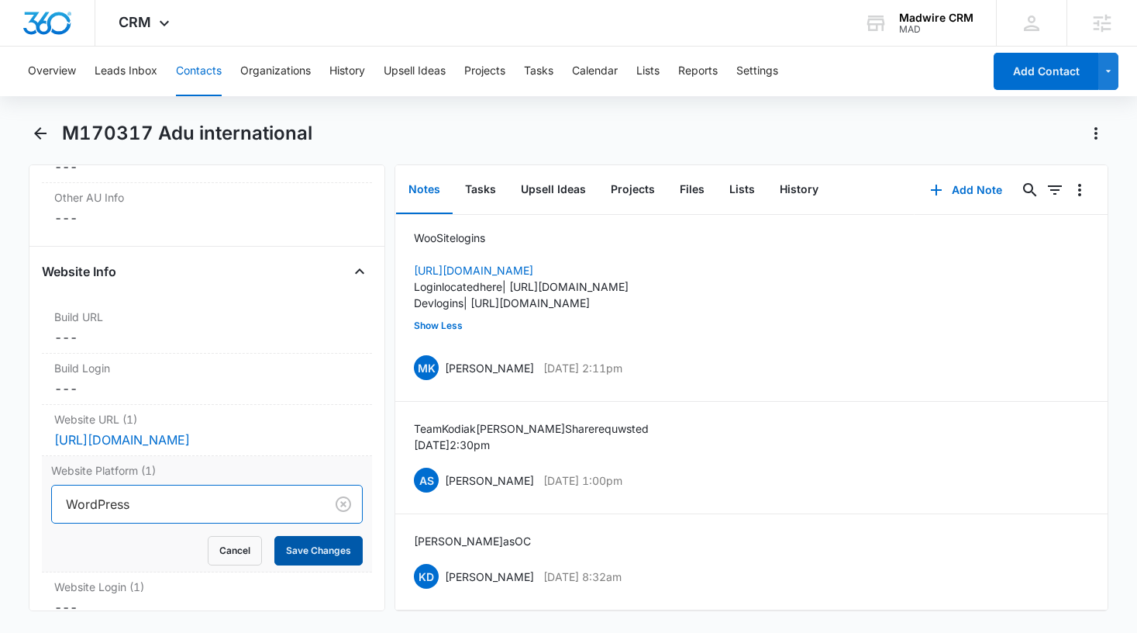
click at [298, 536] on button "Save Changes" at bounding box center [318, 550] width 88 height 29
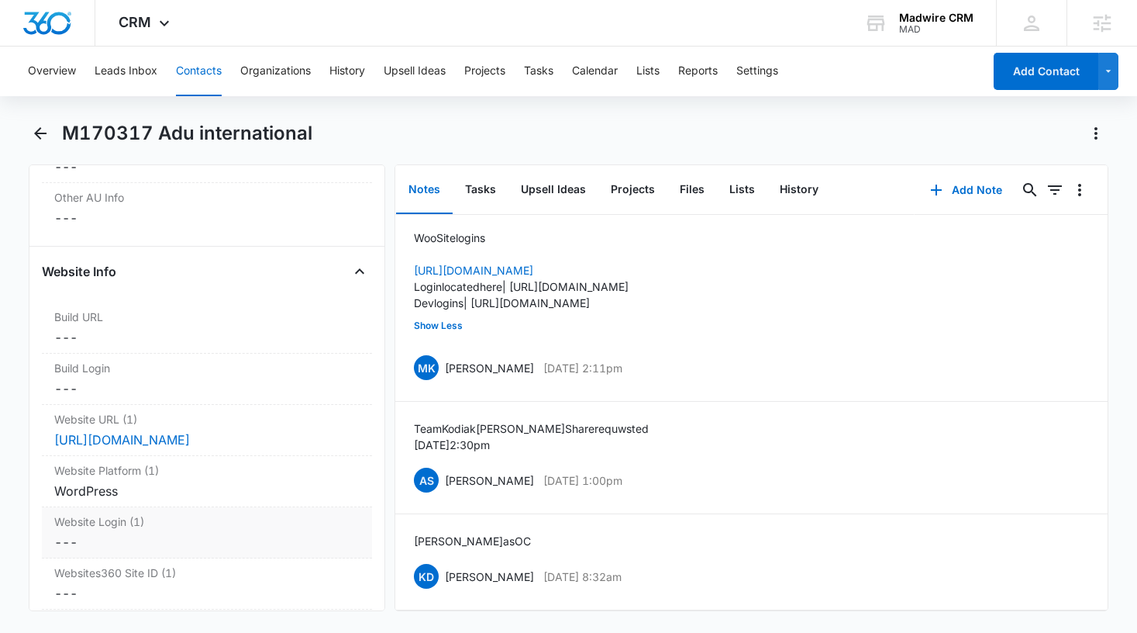
click at [144, 533] on div "---" at bounding box center [207, 542] width 306 height 19
click at [144, 555] on input "text" at bounding box center [207, 573] width 280 height 37
paste input "a48b7770_admin"
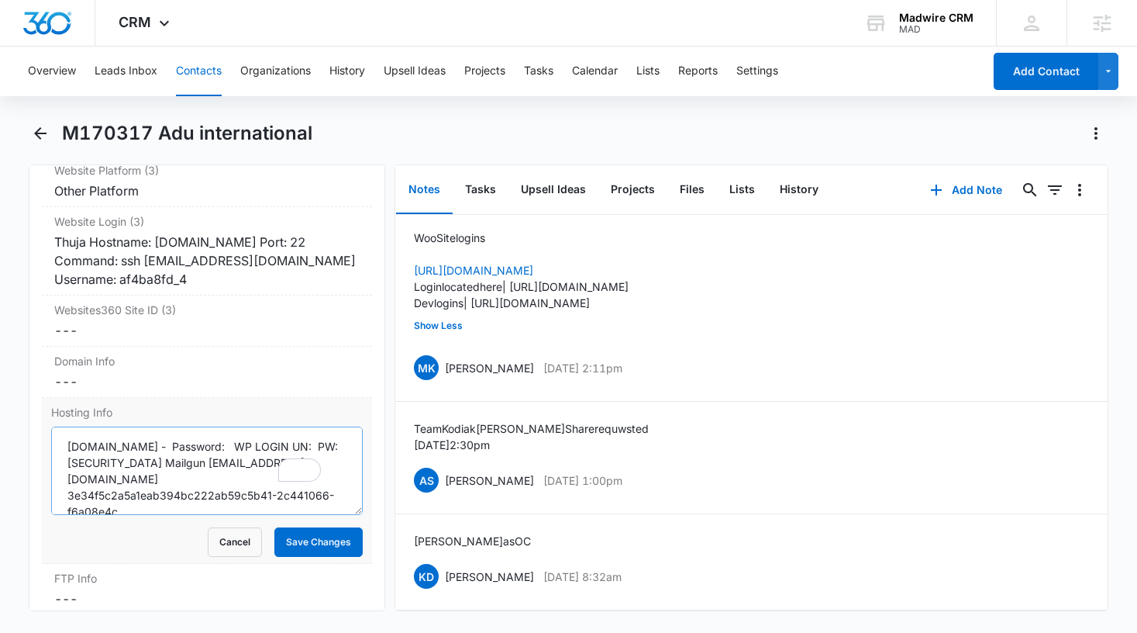
type input "a48b7770_admin"
drag, startPoint x: 270, startPoint y: 442, endPoint x: 117, endPoint y: 443, distance: 152.7
click at [117, 443] on textarea "aduinternational.com - Password: WP LOGIN UN: PW: Patios99Egg72Scuds12Kins70 Ma…" at bounding box center [207, 470] width 312 height 88
drag, startPoint x: 120, startPoint y: 444, endPoint x: 54, endPoint y: 426, distance: 68.3
click at [54, 426] on textarea "aduinternational.com - Password: WP LOGIN UN: PW: Mailgun aduinternational@mail…" at bounding box center [207, 470] width 312 height 88
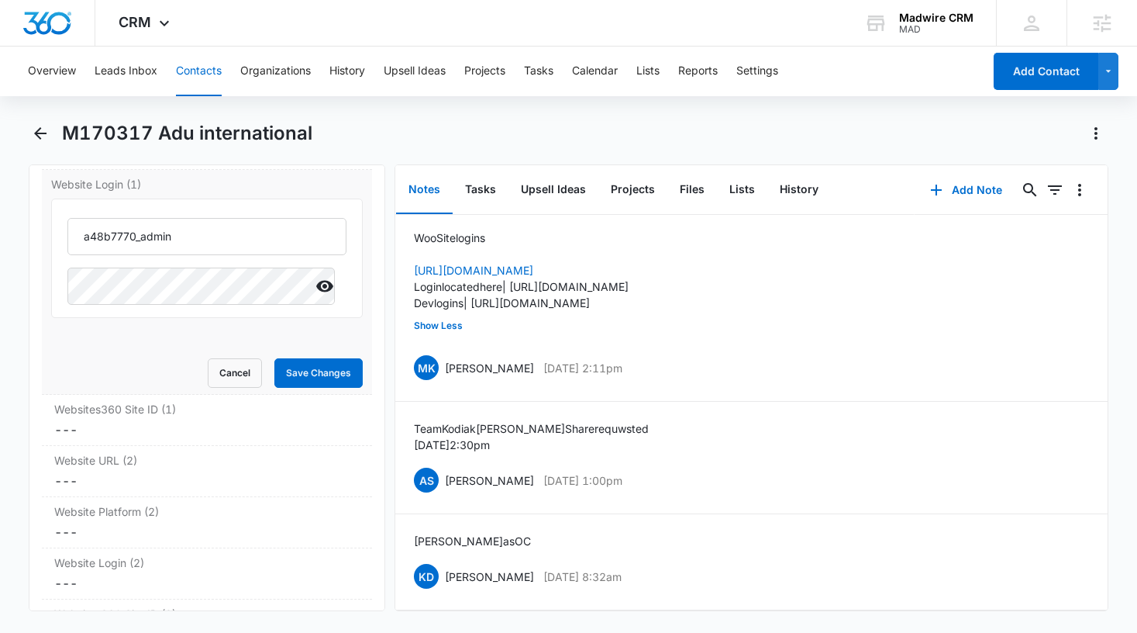
type textarea "Mailgun aduinternational@mail.madwire.net 3e34f5c2a5a1eab394bc222ab59c5b41-2c44…"
click at [309, 358] on button "Save Changes" at bounding box center [318, 372] width 88 height 29
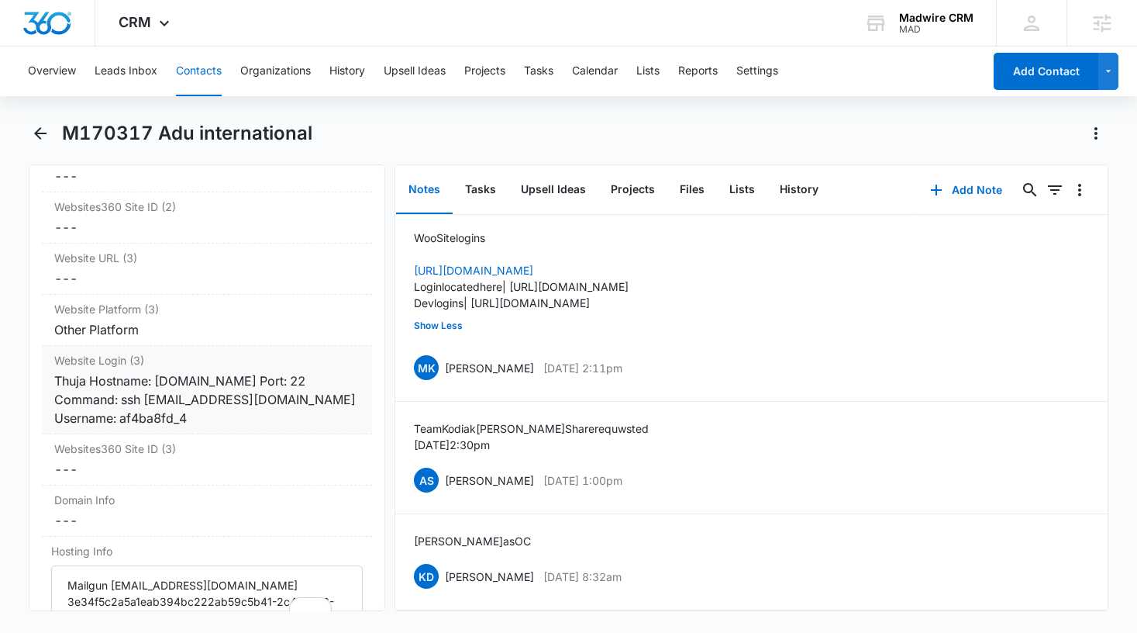
click at [262, 398] on div "Thuja Hostname: 1b29e566cb.nxcli.io Port: 22 Command: ssh af4ba8fd_4@1b29e566cb…" at bounding box center [207, 399] width 306 height 56
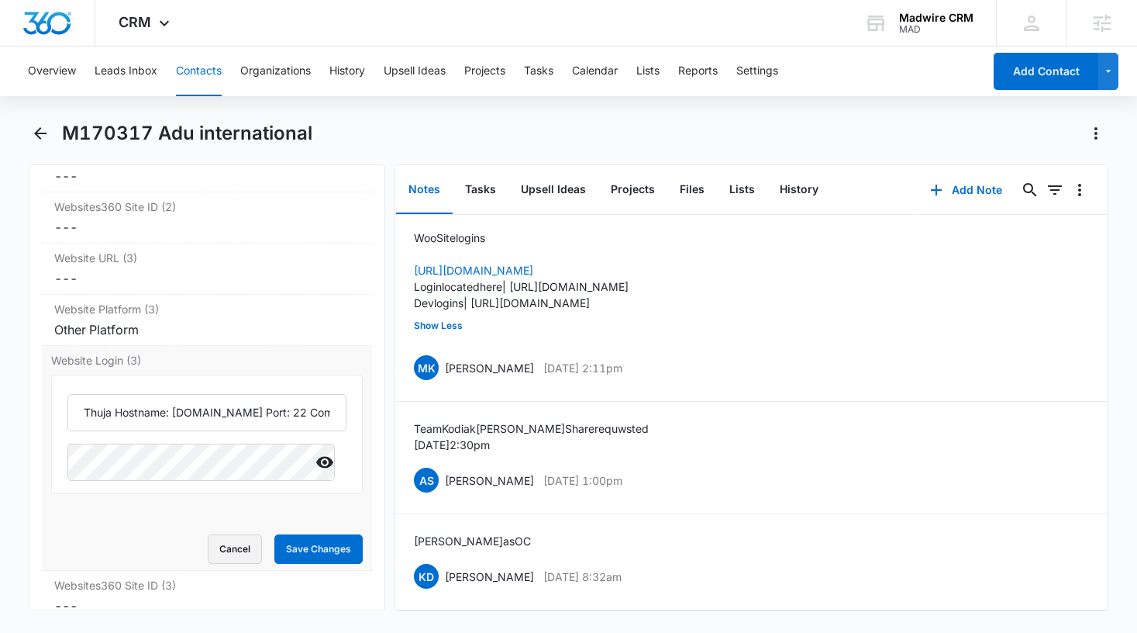
click at [231, 534] on button "Cancel" at bounding box center [235, 548] width 54 height 29
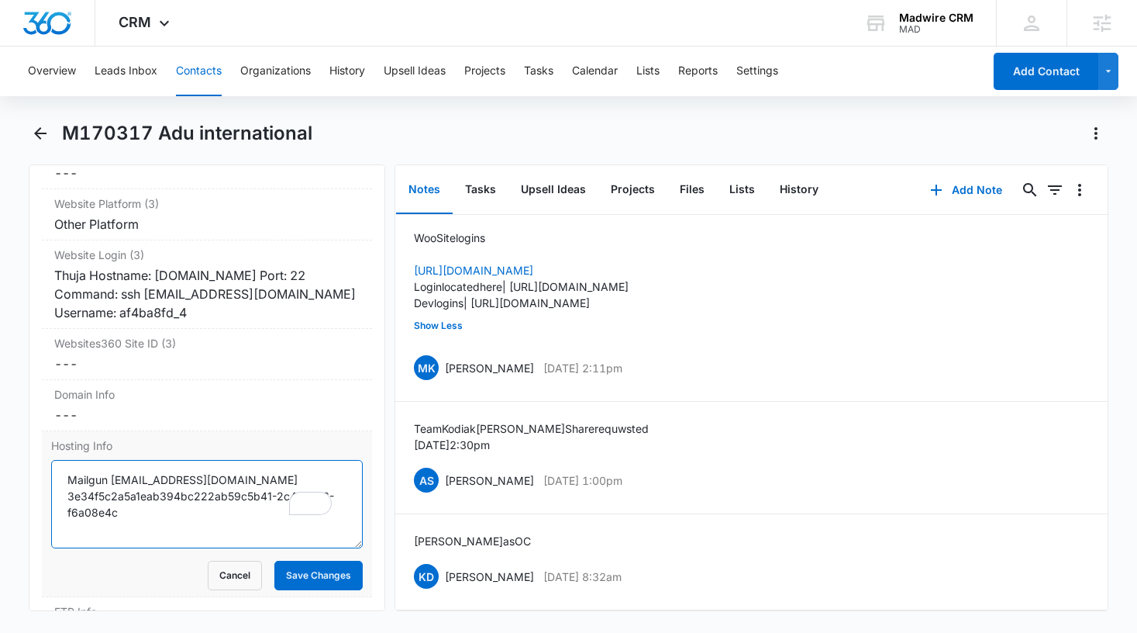
drag, startPoint x: 295, startPoint y: 460, endPoint x: 111, endPoint y: 460, distance: 183.7
click at [111, 460] on textarea "Mailgun aduinternational@mail.madwire.net 3e34f5c2a5a1eab394bc222ab59c5b41-2c44…" at bounding box center [207, 504] width 312 height 88
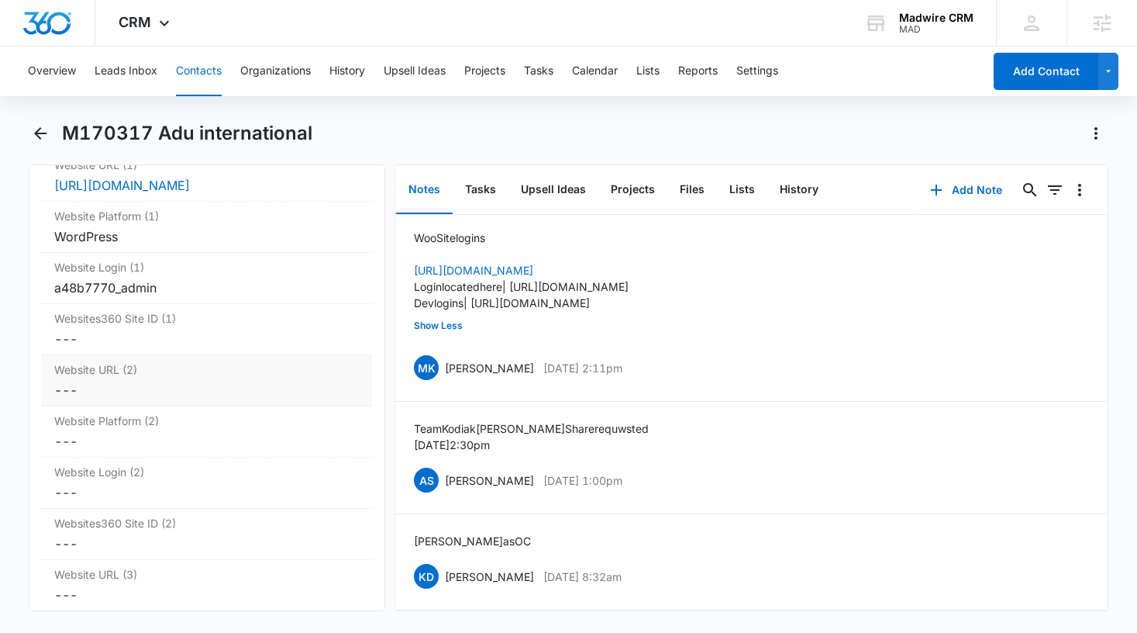
click at [124, 381] on dd "Cancel Save Changes ---" at bounding box center [207, 390] width 306 height 19
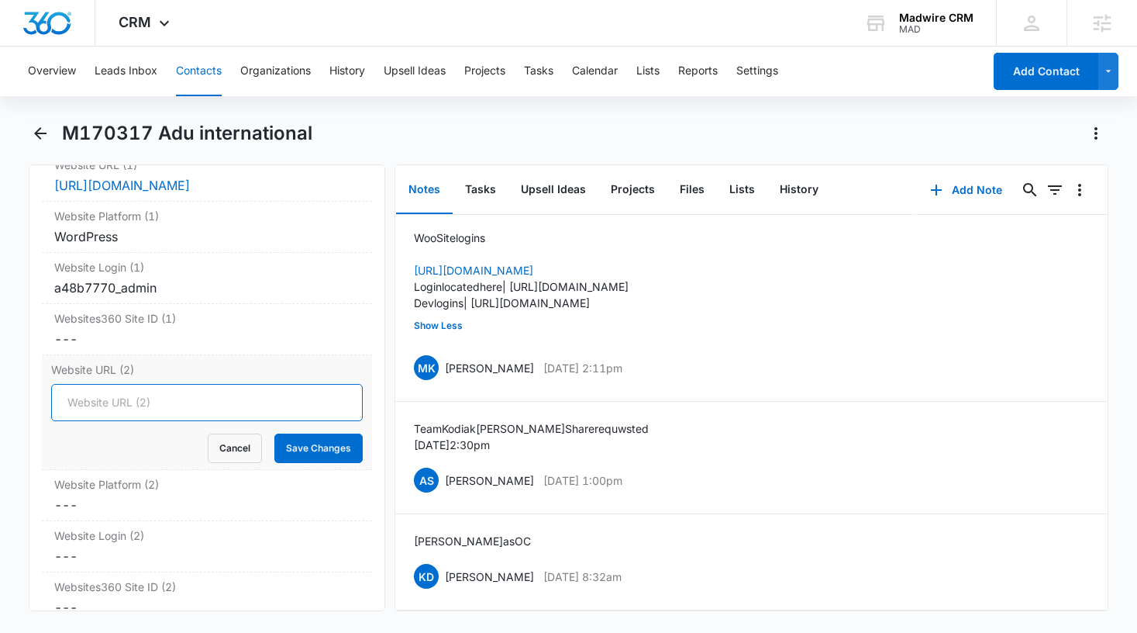
click at [136, 384] on input "Website URL (2)" at bounding box center [207, 402] width 312 height 37
type input "Mailgun.com"
click at [336, 433] on button "Save Changes" at bounding box center [318, 447] width 88 height 29
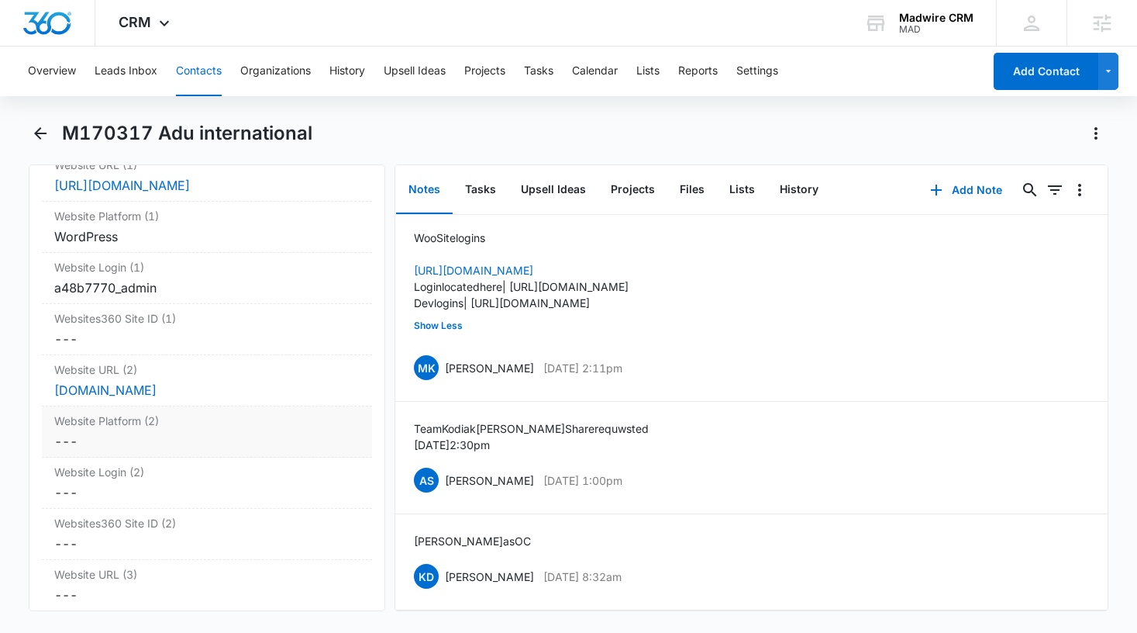
click at [88, 432] on dd "Cancel Save Changes ---" at bounding box center [207, 441] width 306 height 19
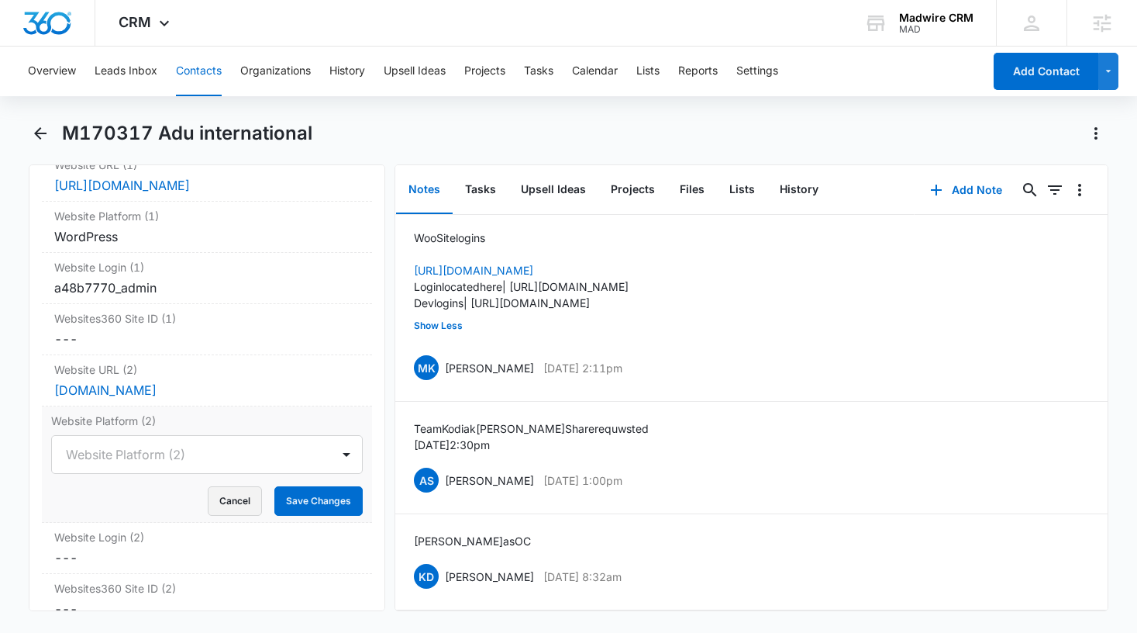
click at [208, 486] on button "Cancel" at bounding box center [235, 500] width 54 height 29
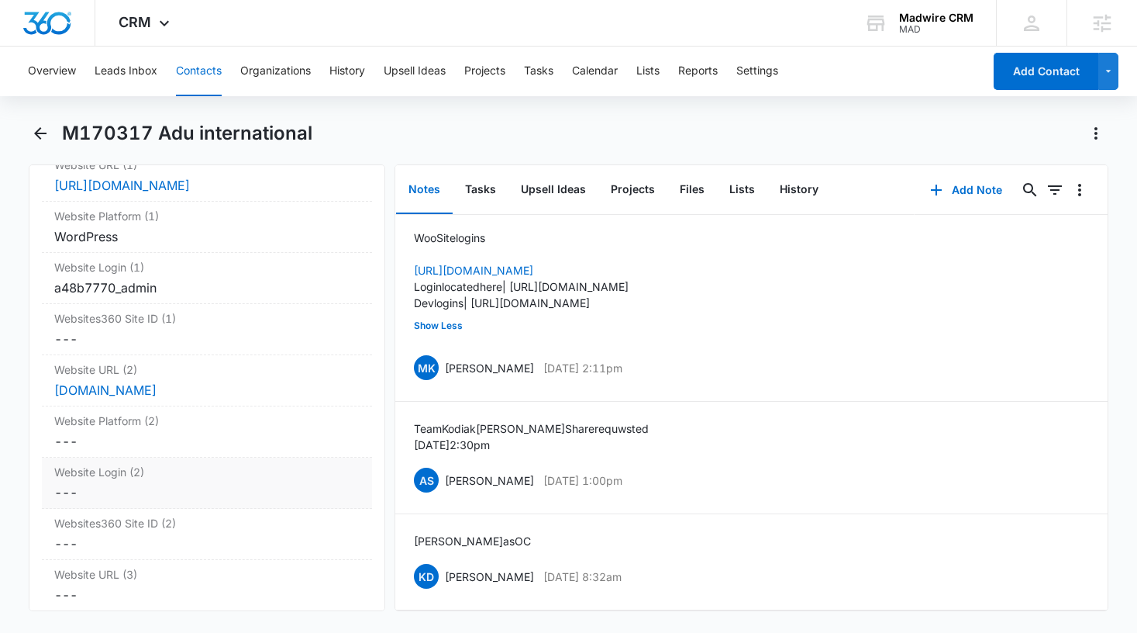
click at [106, 483] on div "---" at bounding box center [207, 492] width 306 height 19
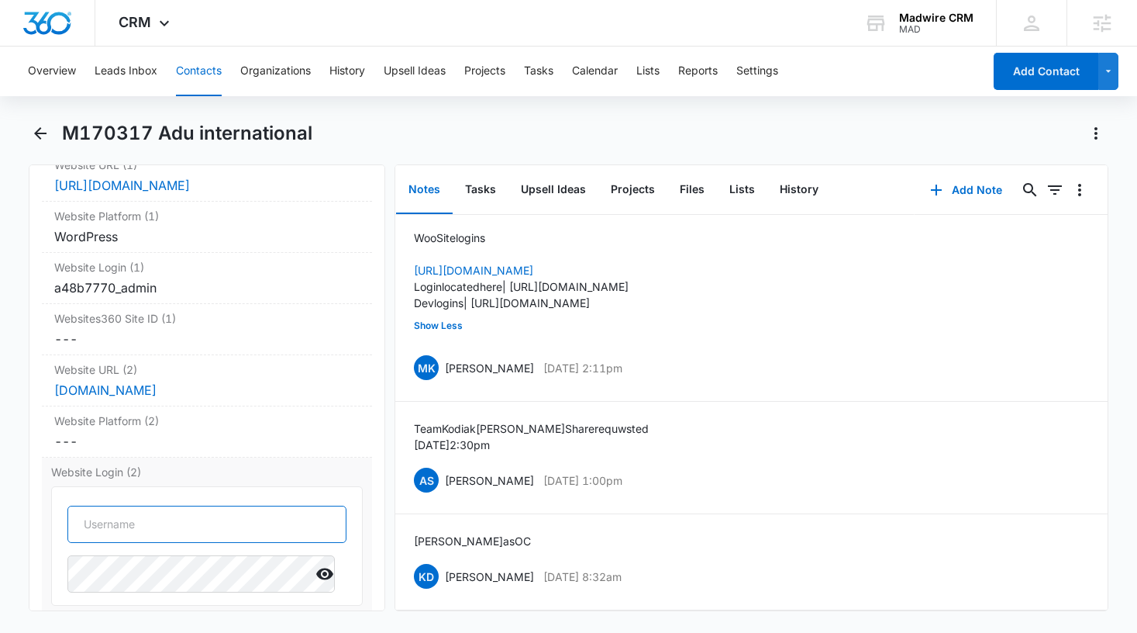
click at [119, 505] on input "text" at bounding box center [207, 523] width 280 height 37
paste input "aduinternational@mail.madwire.net"
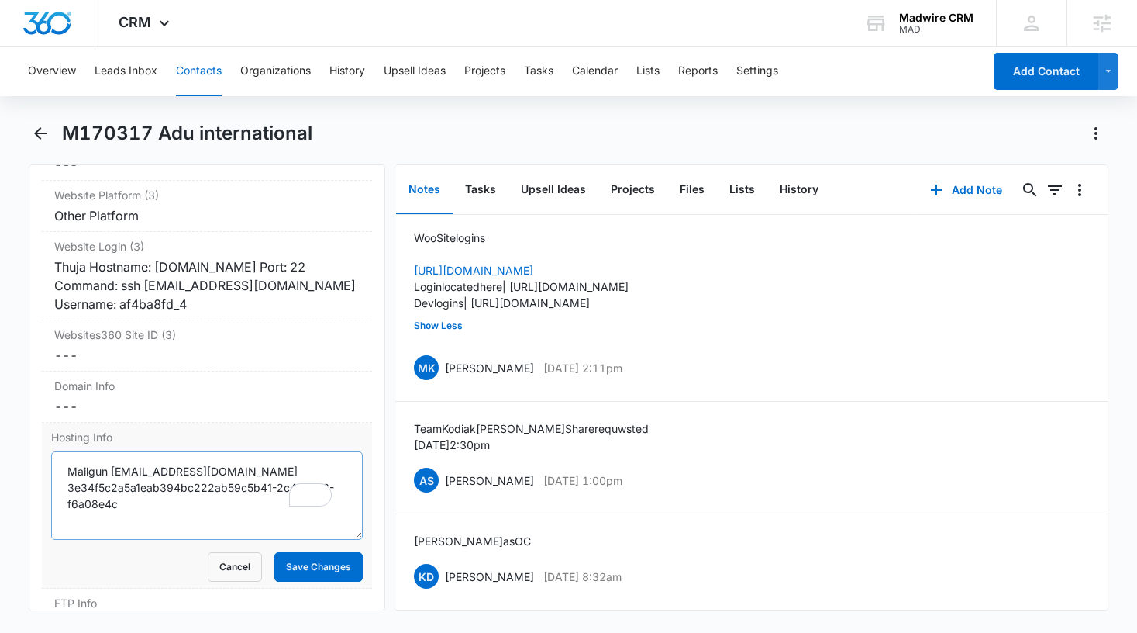
type input "aduinternational@mail.madwire.net"
drag, startPoint x: 122, startPoint y: 485, endPoint x: 68, endPoint y: 468, distance: 56.1
click at [68, 468] on textarea "Mailgun aduinternational@mail.madwire.net 3e34f5c2a5a1eab394bc222ab59c5b41-2c44…" at bounding box center [207, 495] width 312 height 88
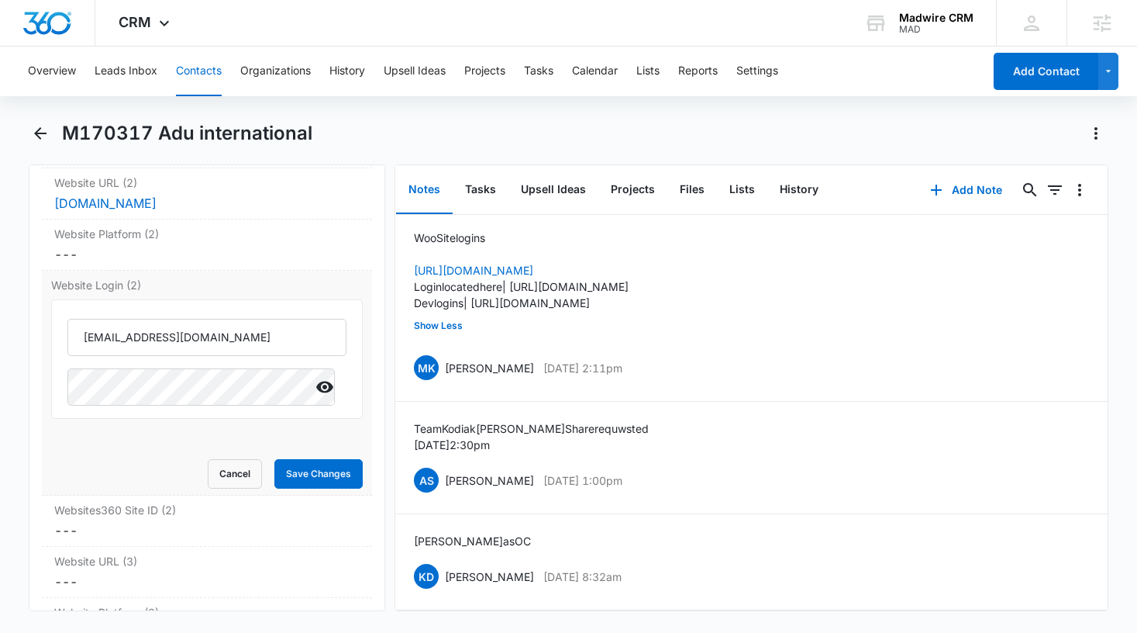
type textarea "Mailgun aduinternational@mail.madwire.net"
click at [314, 459] on button "Save Changes" at bounding box center [318, 473] width 88 height 29
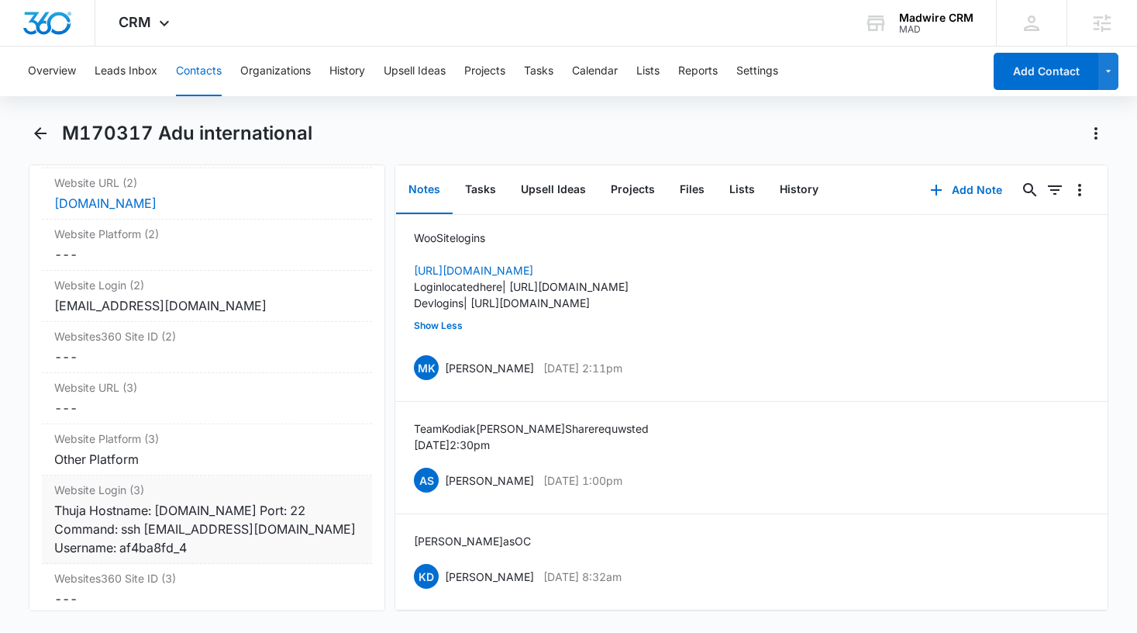
click at [345, 507] on div "Thuja Hostname: 1b29e566cb.nxcli.io Port: 22 Command: ssh af4ba8fd_4@1b29e566cb…" at bounding box center [207, 529] width 306 height 56
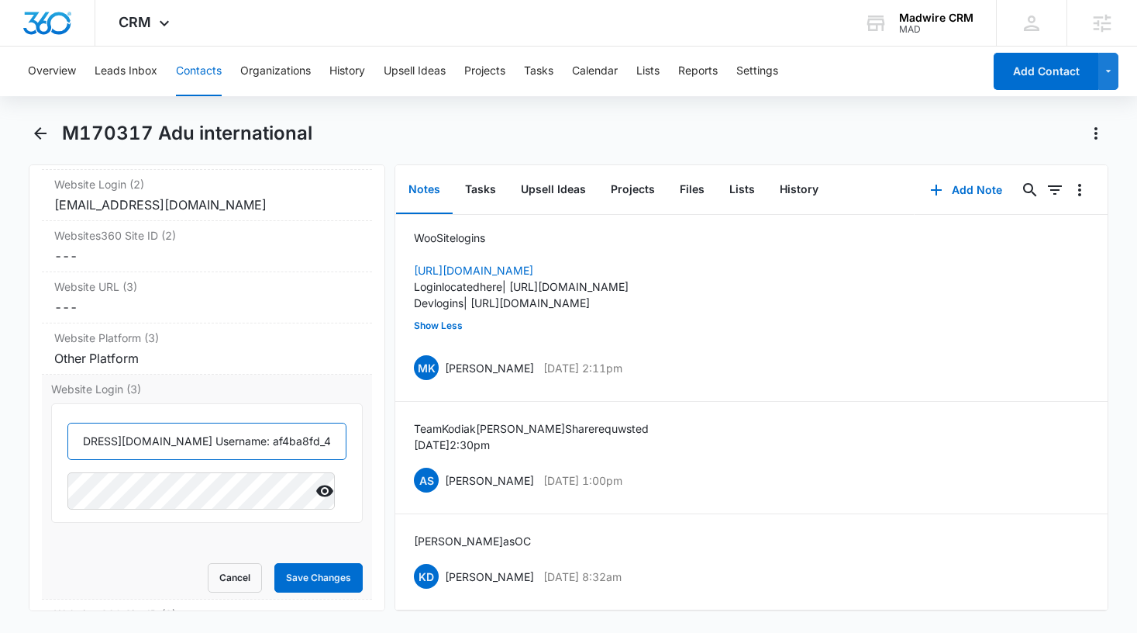
drag, startPoint x: 84, startPoint y: 420, endPoint x: 205, endPoint y: 425, distance: 121.0
click at [205, 425] on input "Thuja Hostname: 1b29e566cb.nxcli.io Port: 22 Command: ssh af4ba8fd_4@1b29e566cb…" at bounding box center [207, 440] width 280 height 37
type input "Hosting Username: af4ba8fd_4"
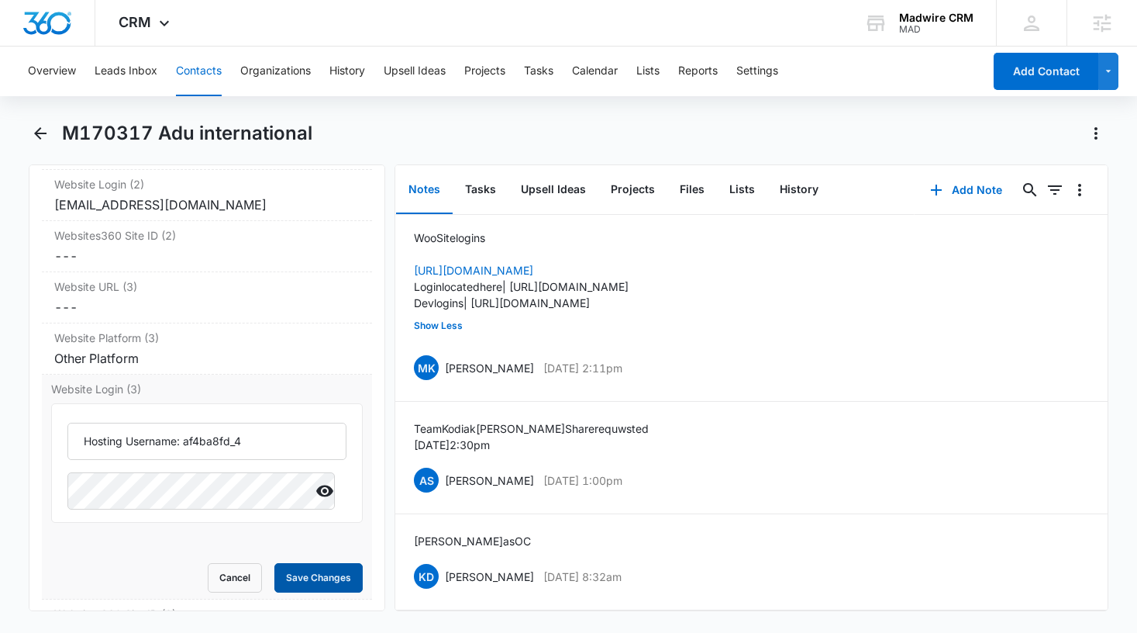
click at [284, 563] on button "Save Changes" at bounding box center [318, 577] width 88 height 29
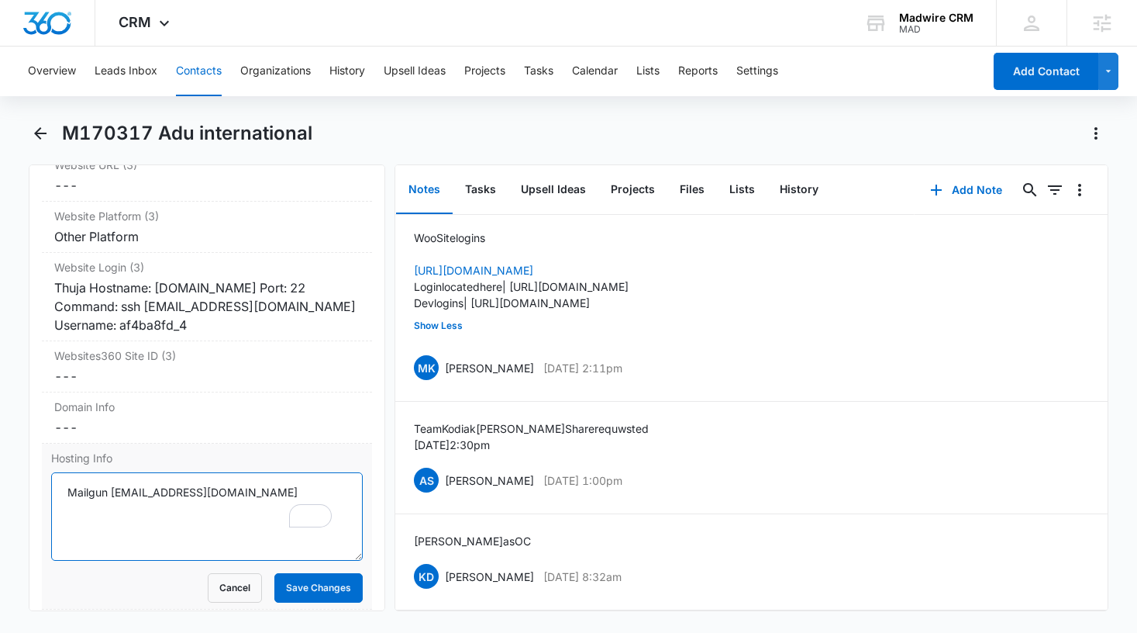
click at [326, 480] on textarea "Mailgun aduinternational@mail.madwire.net" at bounding box center [207, 516] width 312 height 88
drag, startPoint x: 328, startPoint y: 474, endPoint x: 43, endPoint y: 474, distance: 285.3
click at [43, 474] on div "Hosting Info Mailgun aduinternational@mail.madwire.net Cancel Save Changes" at bounding box center [207, 526] width 331 height 166
paste textarea "Thuja Hostname: 1b29e566cb.nxcli.io Port: 22 Command: ssh af4ba8fd_4@1b29e566cb…"
type textarea "Thuja Hostname: 1b29e566cb.nxcli.io Port: 22 Command: ssh af4ba8fd_4@1b29e566cb…"
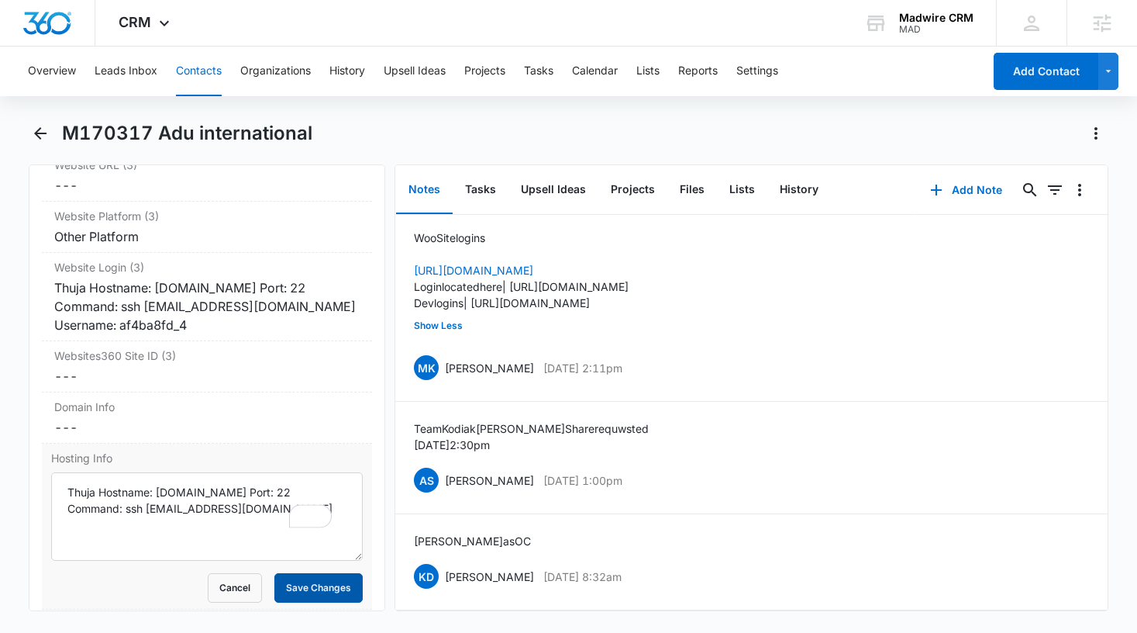
click at [288, 573] on button "Save Changes" at bounding box center [318, 587] width 88 height 29
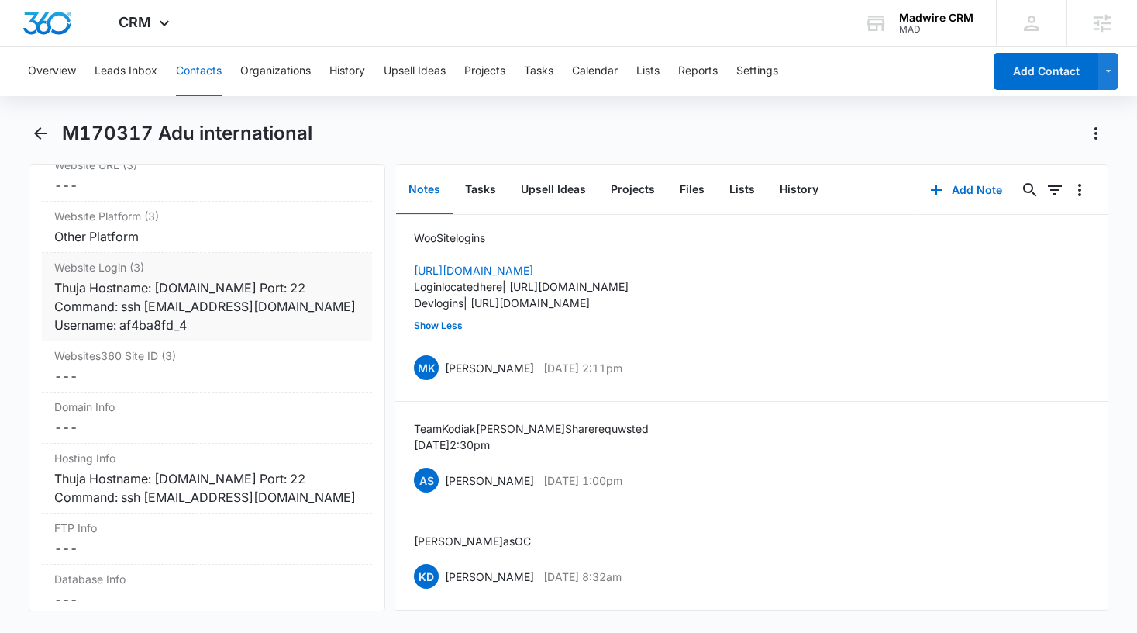
click at [260, 295] on div "Thuja Hostname: 1b29e566cb.nxcli.io Port: 22 Command: ssh af4ba8fd_4@1b29e566cb…" at bounding box center [207, 306] width 306 height 56
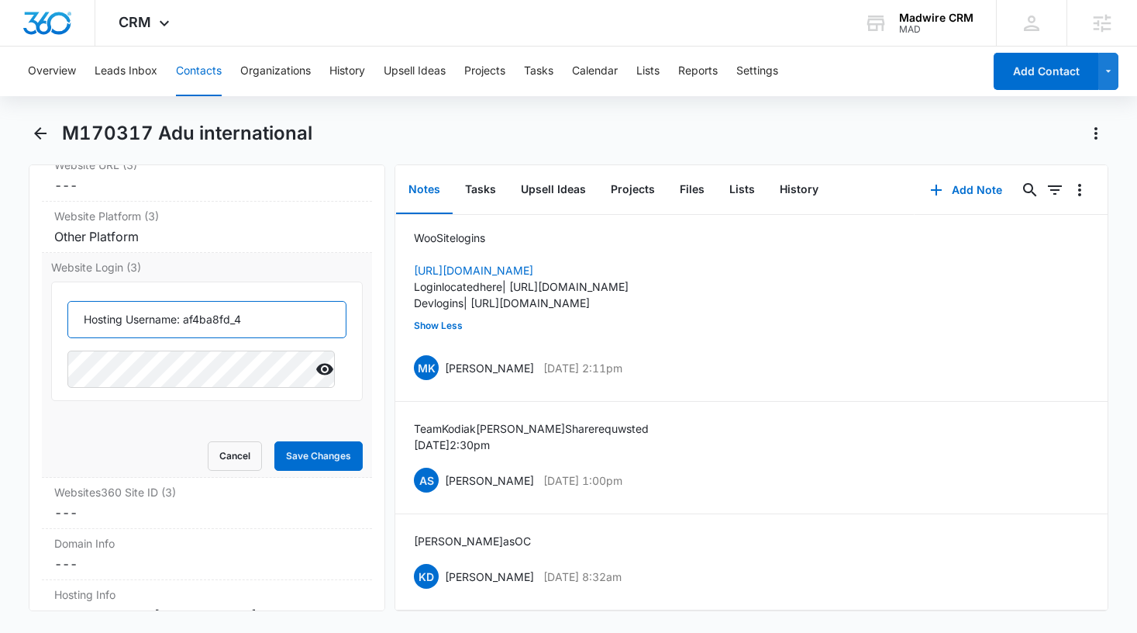
click at [260, 301] on input "Hosting Username: af4ba8fd_4" at bounding box center [207, 319] width 280 height 37
click at [302, 441] on button "Save Changes" at bounding box center [318, 455] width 88 height 29
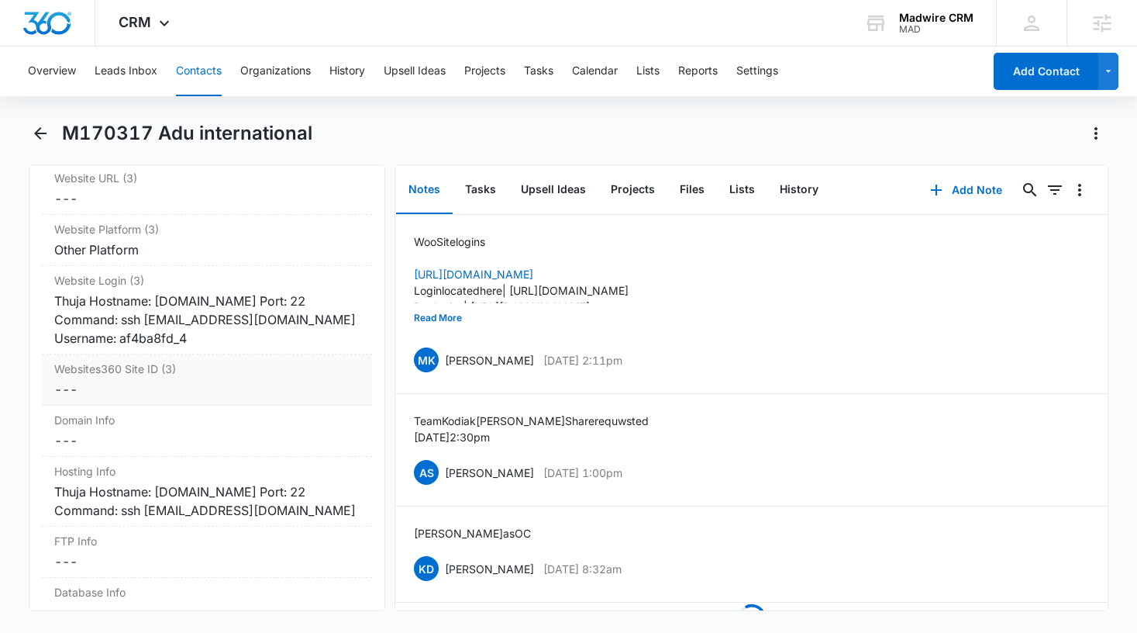
scroll to position [6471, 0]
click at [232, 302] on div "Thuja Hostname: 1b29e566cb.nxcli.io Port: 22 Command: ssh af4ba8fd_4@1b29e566cb…" at bounding box center [207, 320] width 306 height 56
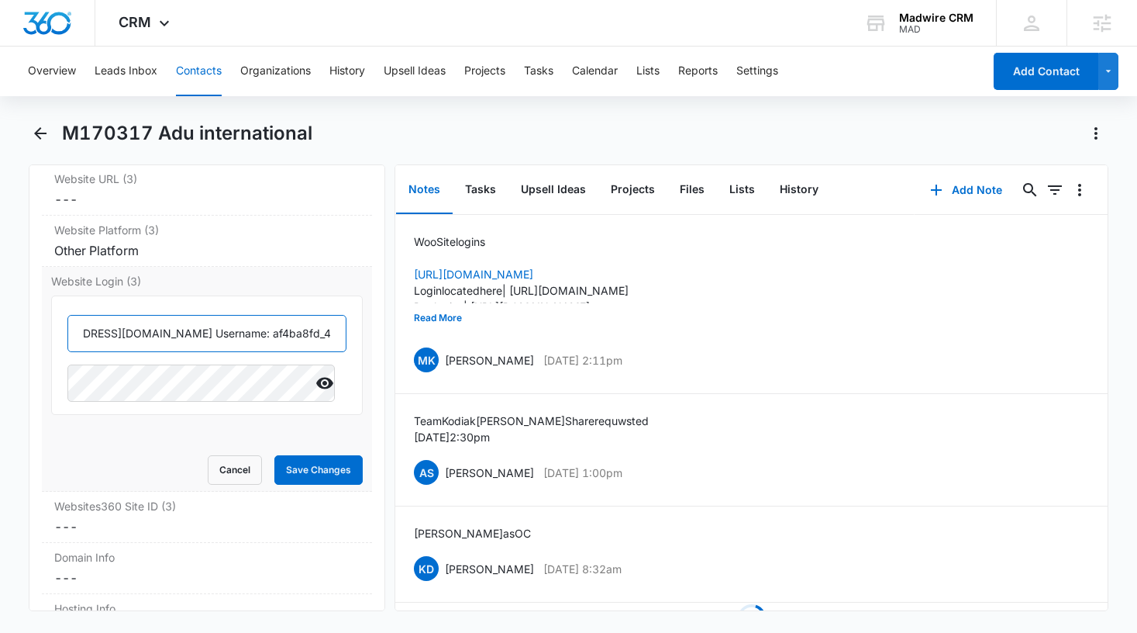
scroll to position [0, 374]
drag, startPoint x: 80, startPoint y: 313, endPoint x: 198, endPoint y: 313, distance: 118.6
click at [198, 315] on input "Thuja Hostname: 1b29e566cb.nxcli.io Port: 22 Command: ssh af4ba8fd_4@1b29e566cb…" at bounding box center [207, 333] width 280 height 37
type input "Hosting Username: af4ba8fd_4"
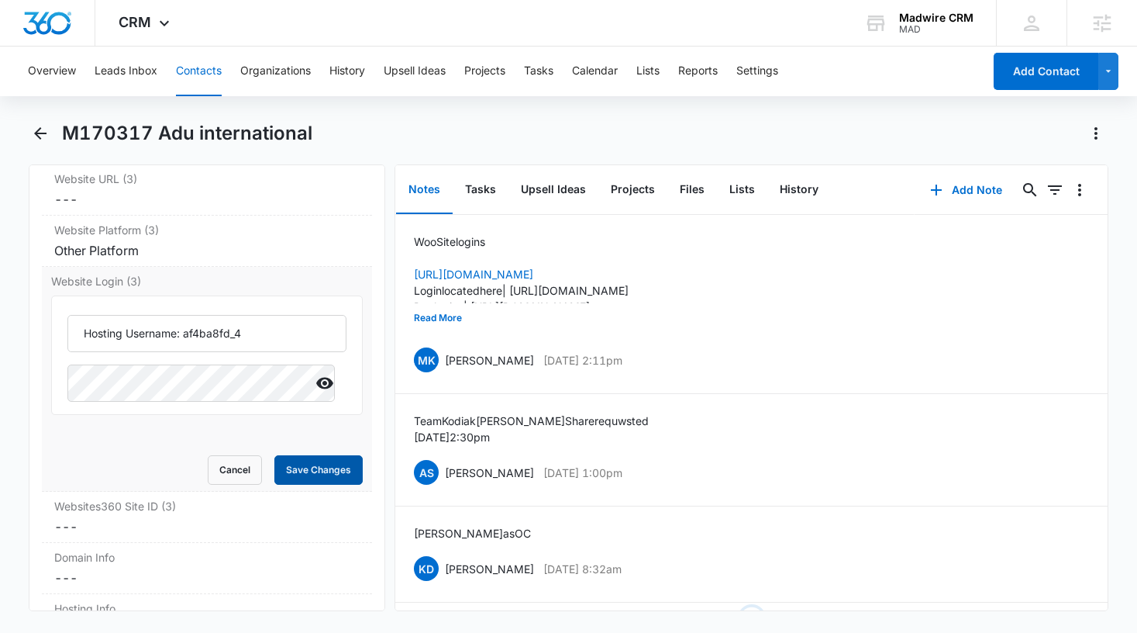
click at [297, 458] on button "Save Changes" at bounding box center [318, 469] width 88 height 29
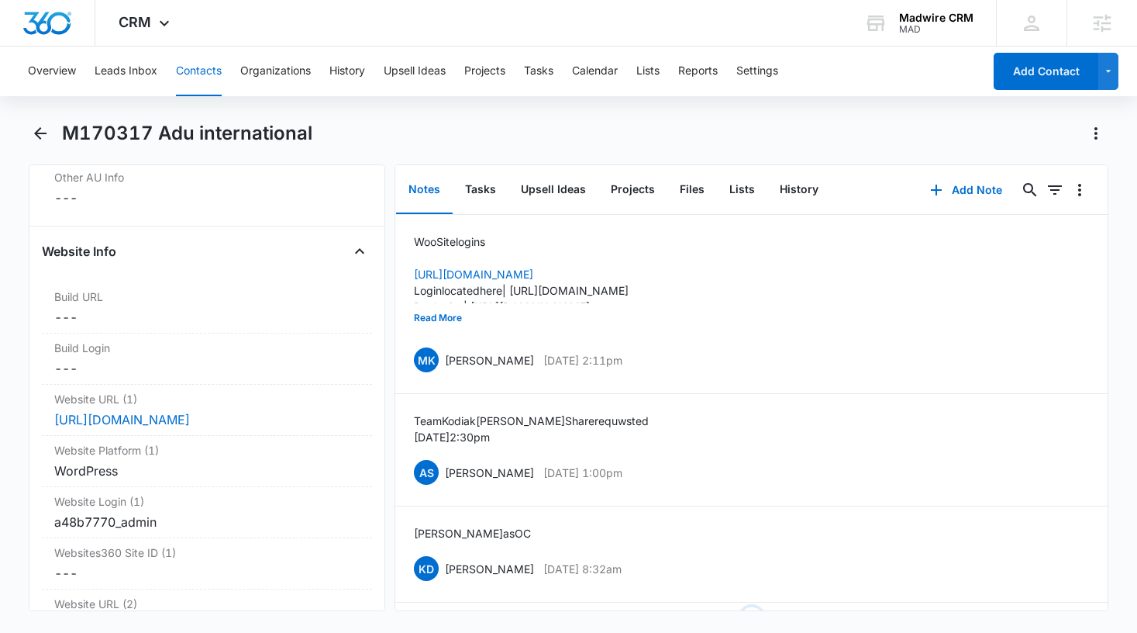
scroll to position [5826, 0]
